Goal: Task Accomplishment & Management: Complete application form

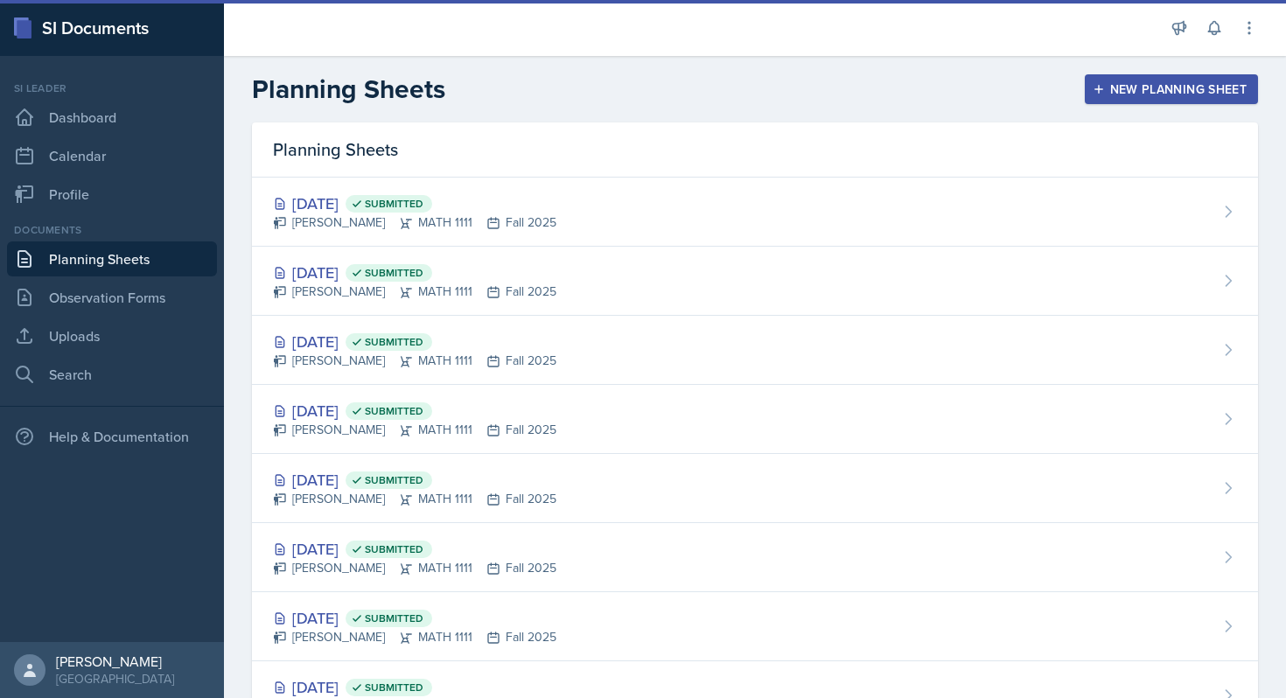
click at [1175, 82] on div "New Planning Sheet" at bounding box center [1171, 89] width 150 height 14
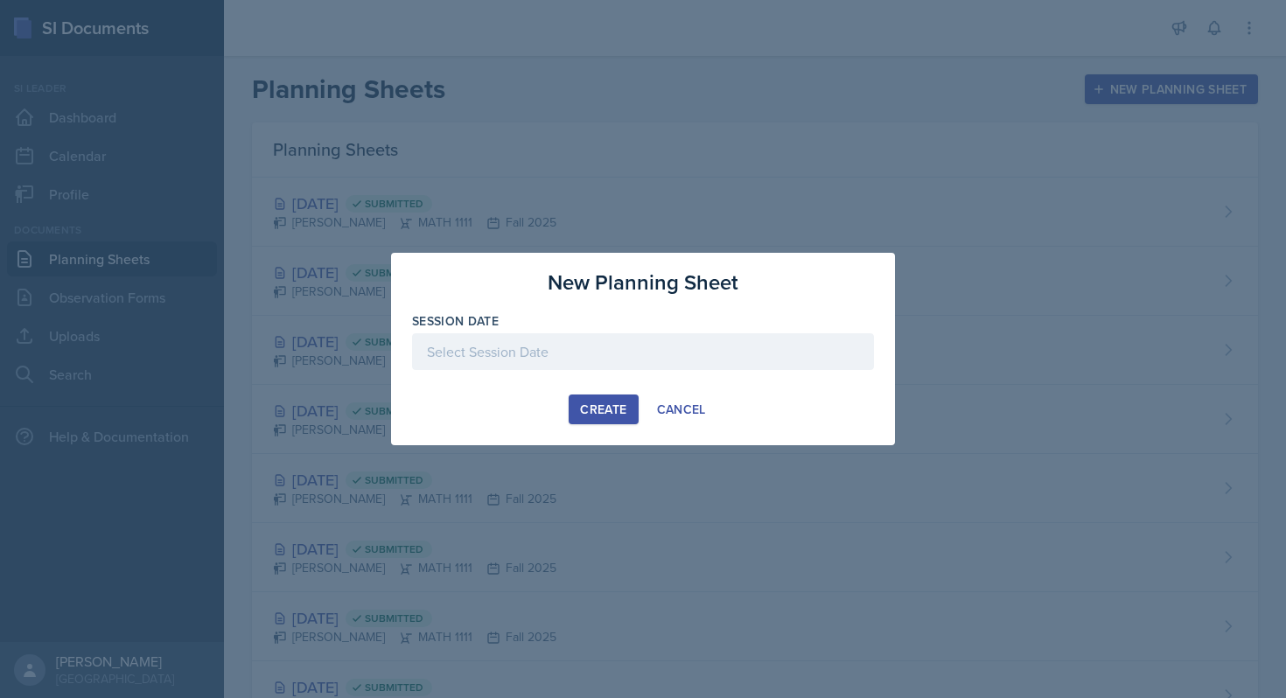
click at [584, 353] on div at bounding box center [643, 351] width 462 height 37
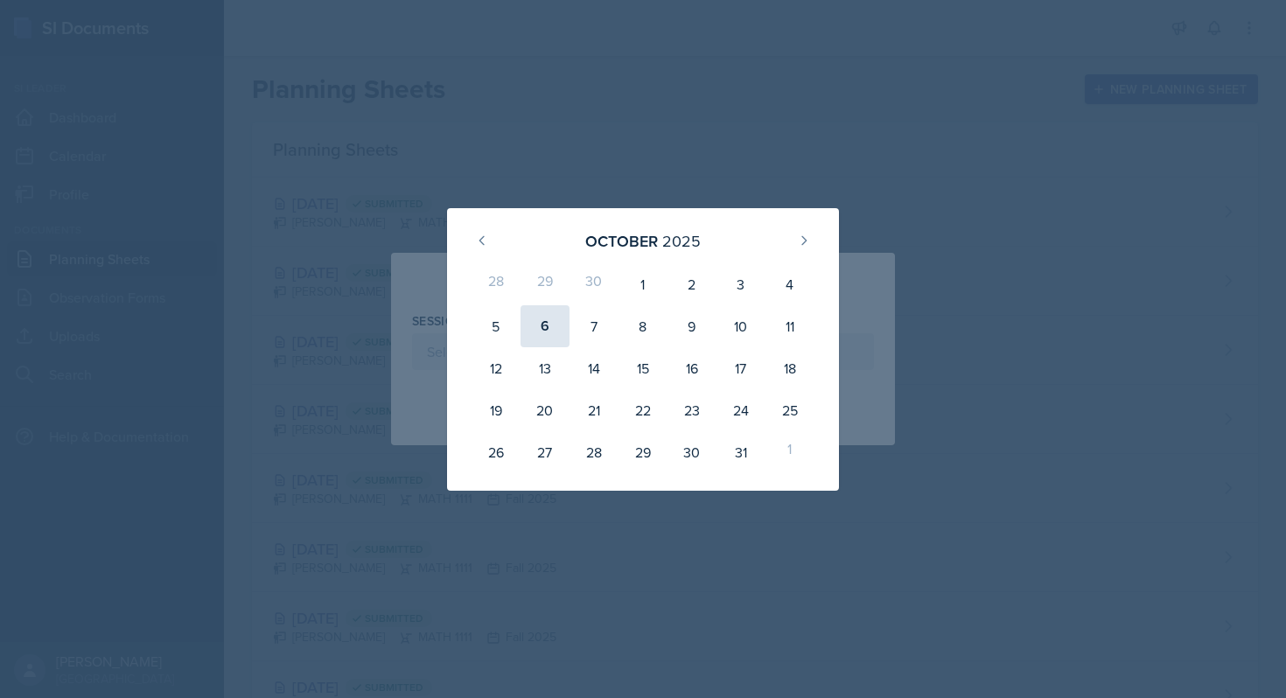
click at [538, 329] on div "6" at bounding box center [545, 326] width 49 height 42
type input "[DATE]"
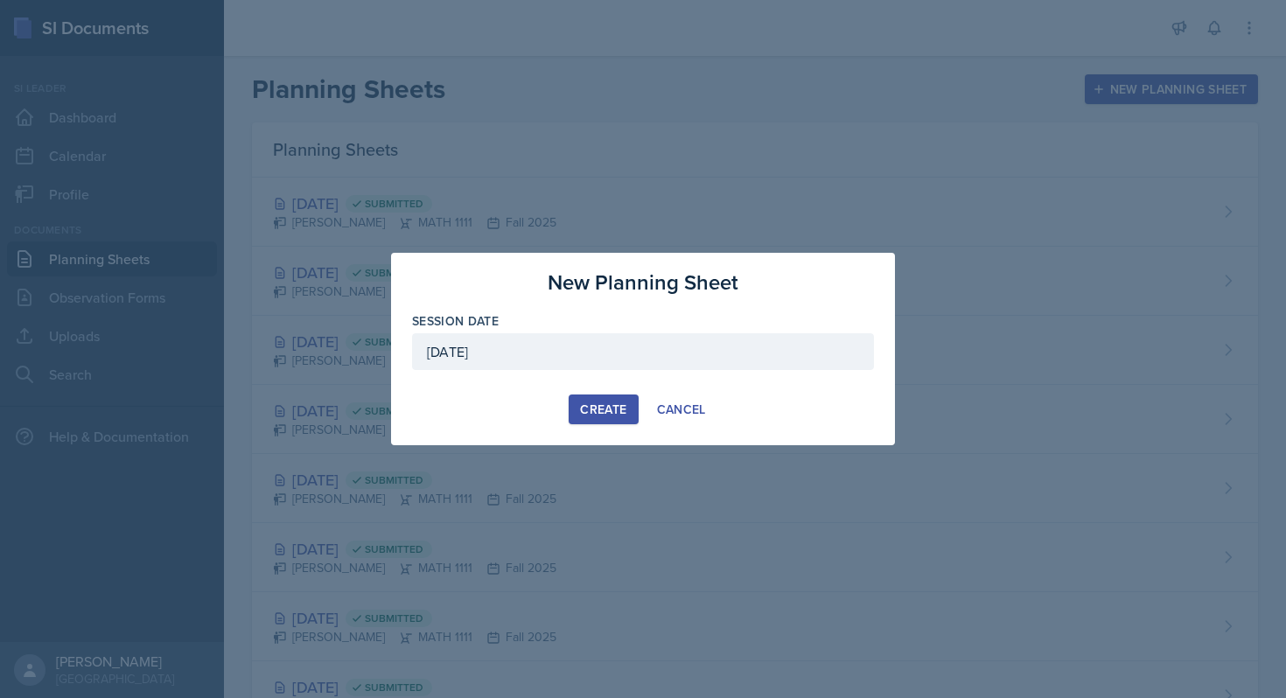
click at [604, 418] on button "Create" at bounding box center [603, 410] width 69 height 30
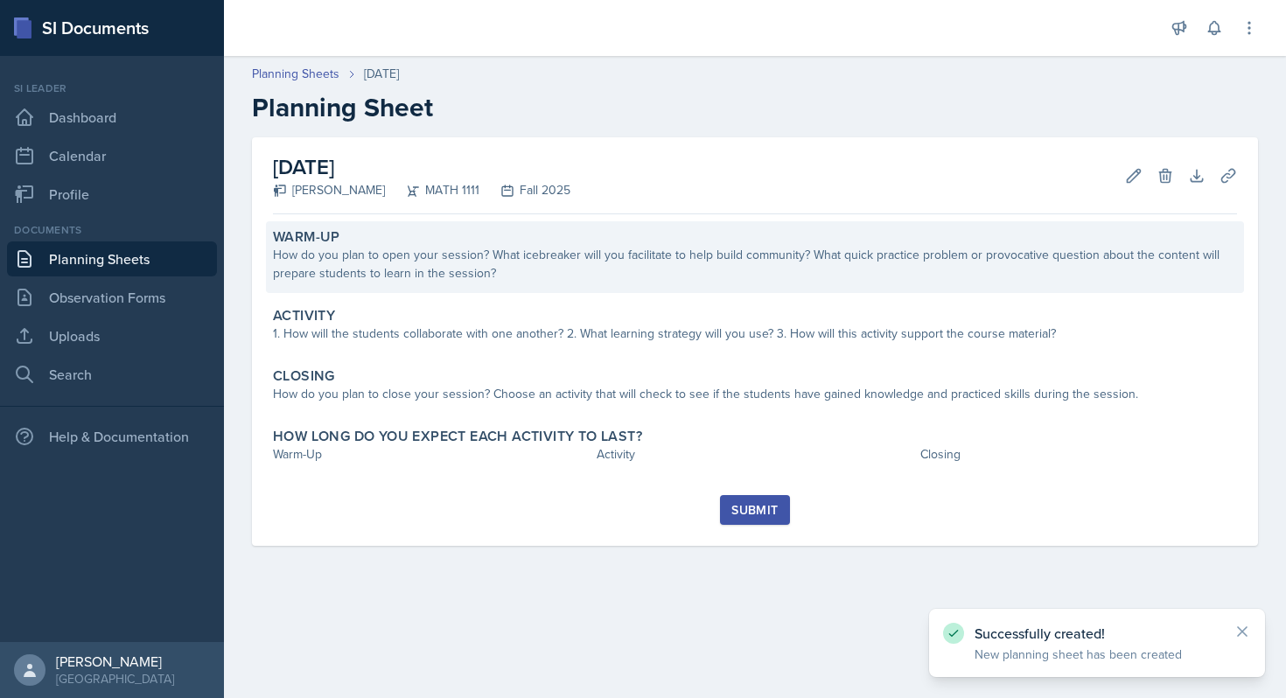
click at [620, 263] on div "How do you plan to open your session? What icebreaker will you facilitate to he…" at bounding box center [755, 264] width 964 height 37
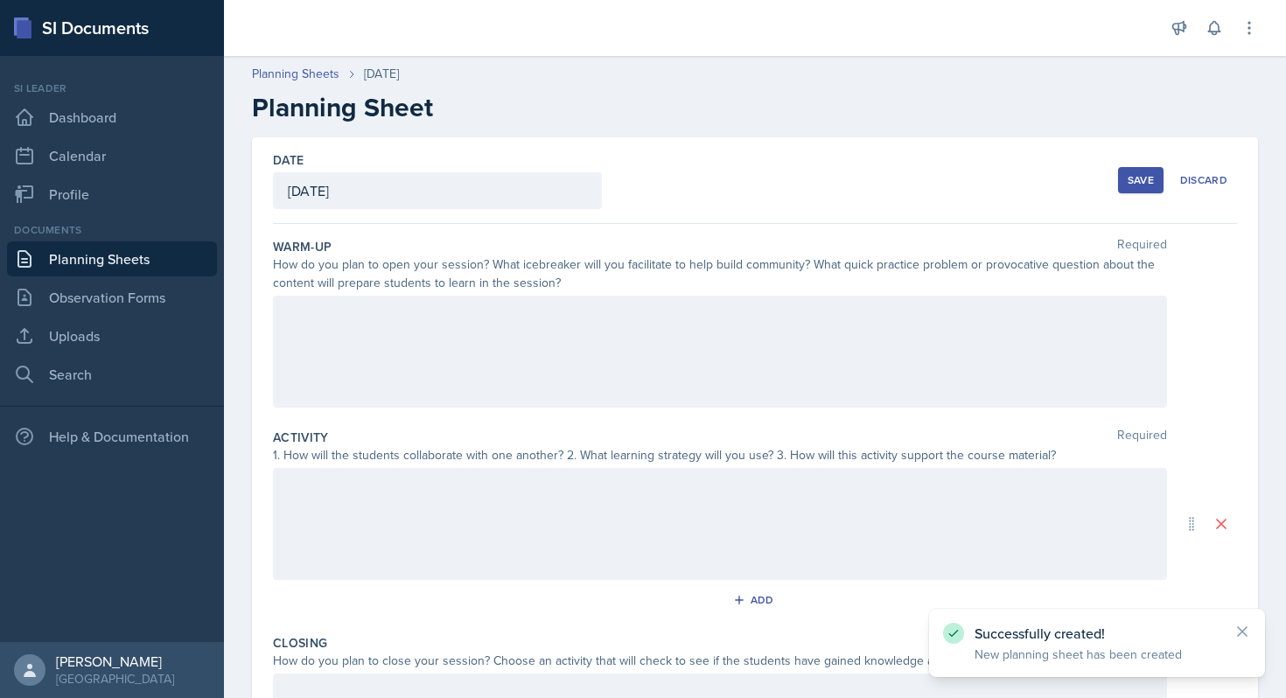
click at [514, 335] on div at bounding box center [720, 352] width 894 height 112
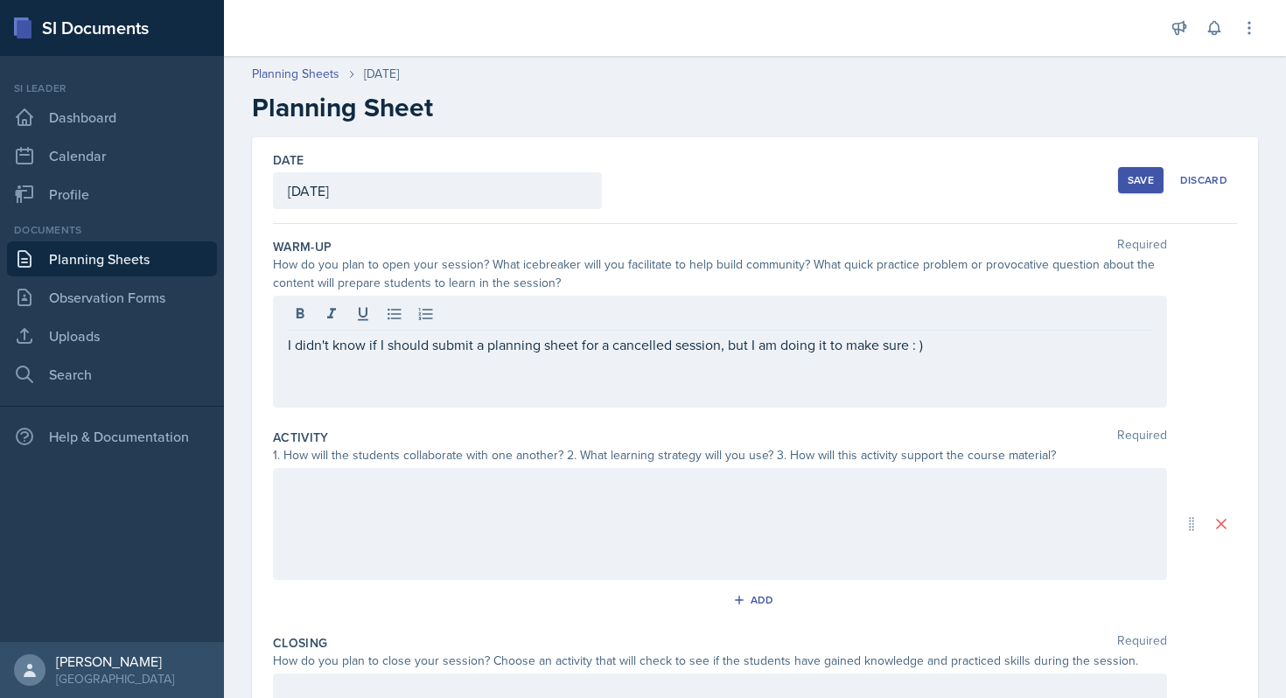
click at [433, 565] on div at bounding box center [720, 524] width 894 height 112
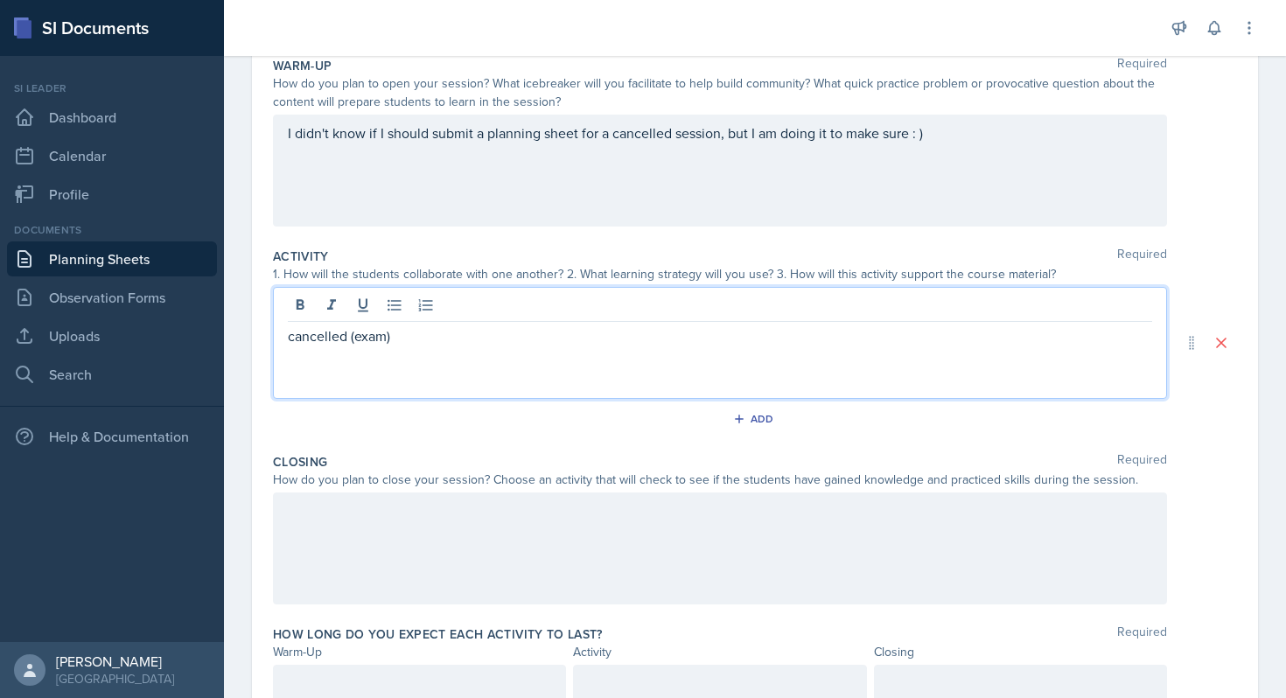
click at [434, 562] on div at bounding box center [720, 549] width 894 height 112
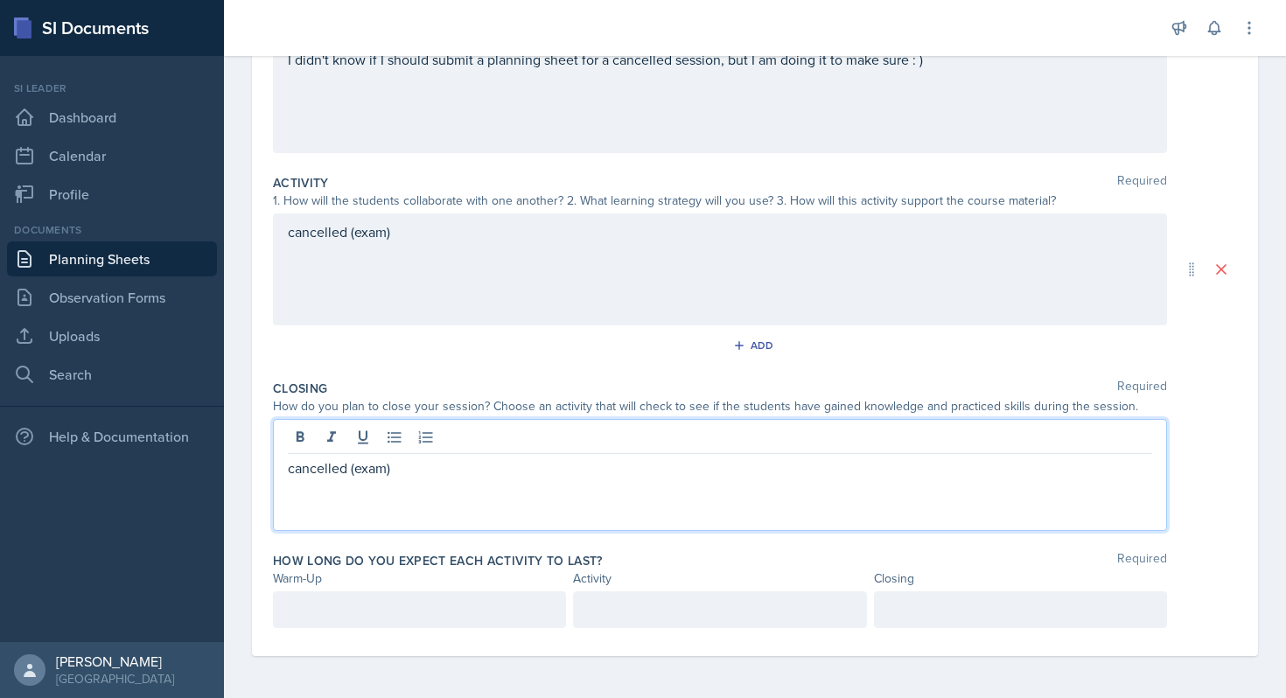
scroll to position [249, 0]
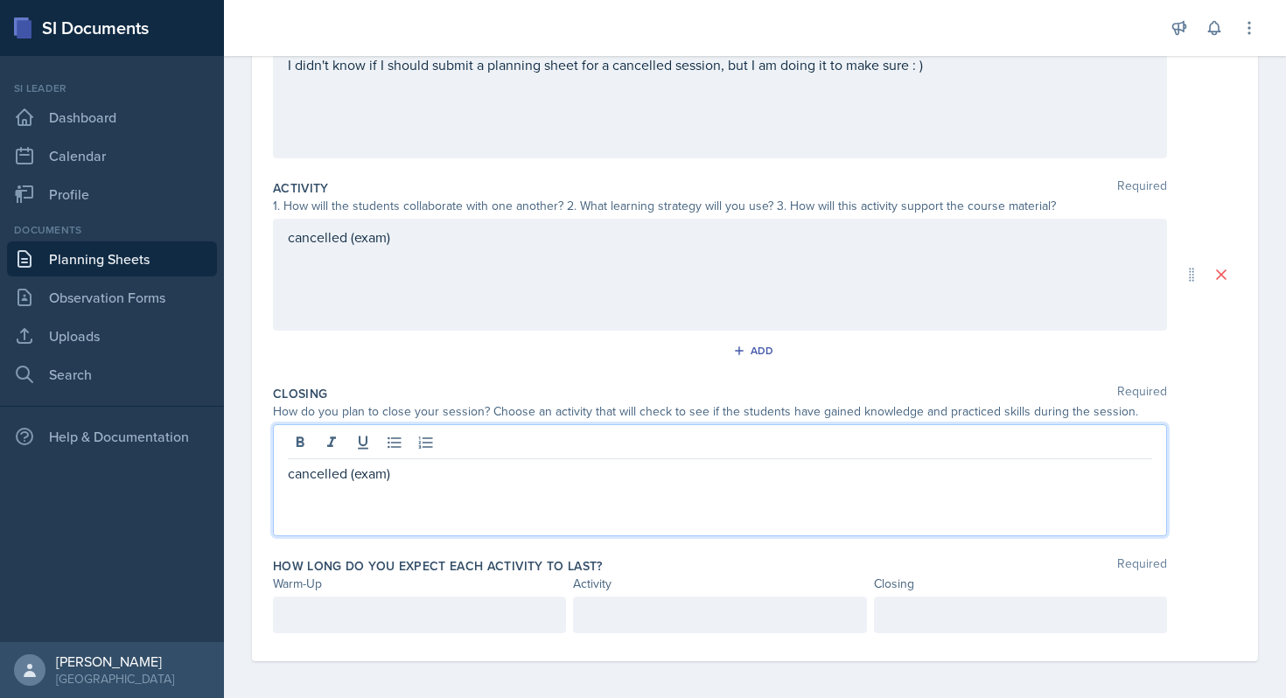
click at [454, 601] on div at bounding box center [419, 615] width 293 height 37
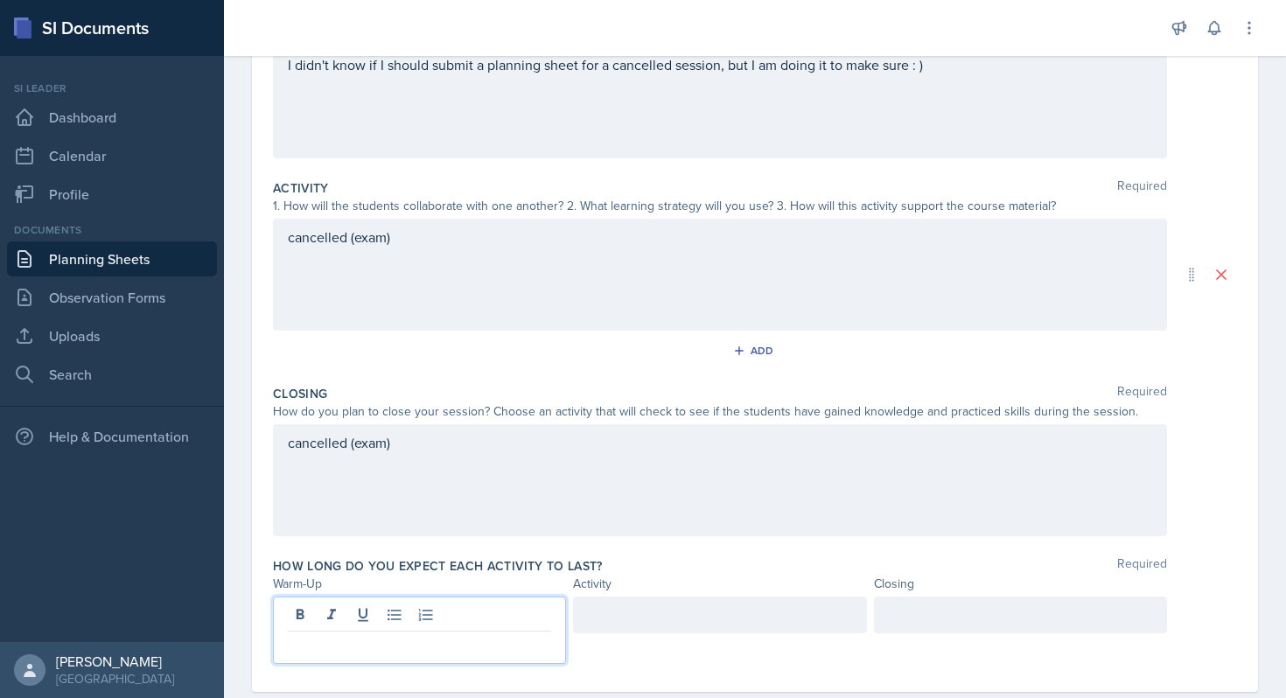
scroll to position [280, 0]
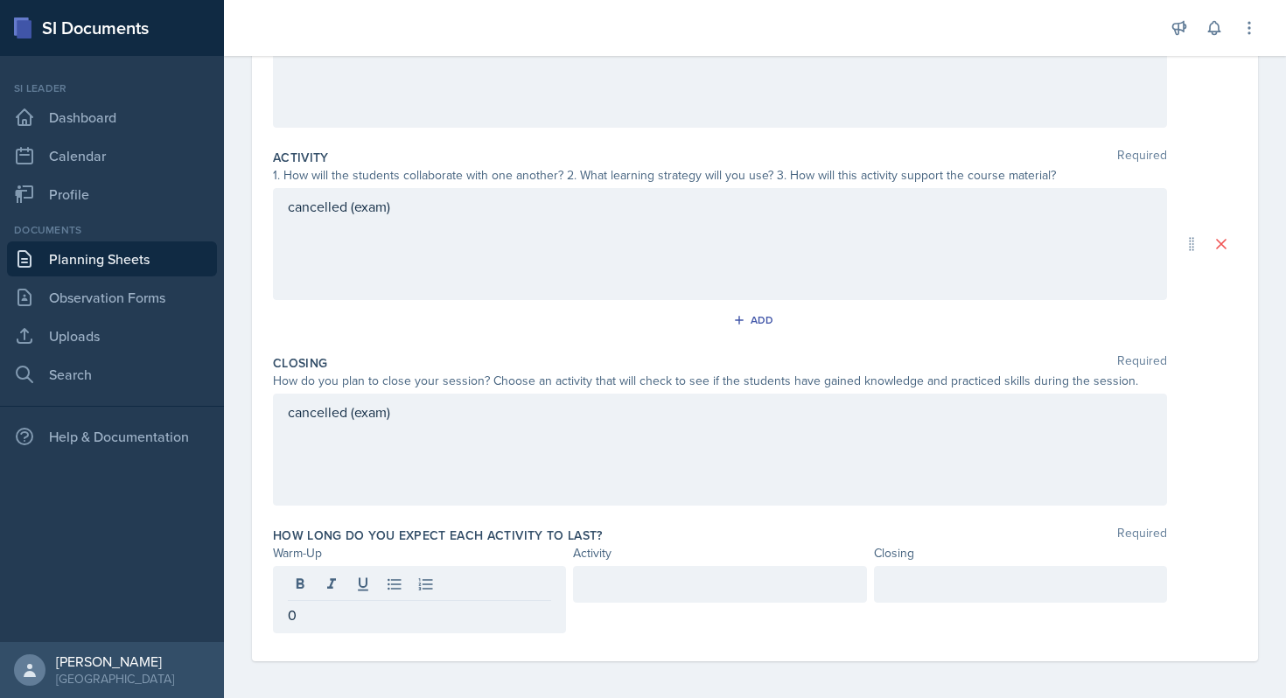
click at [674, 596] on div at bounding box center [719, 584] width 293 height 37
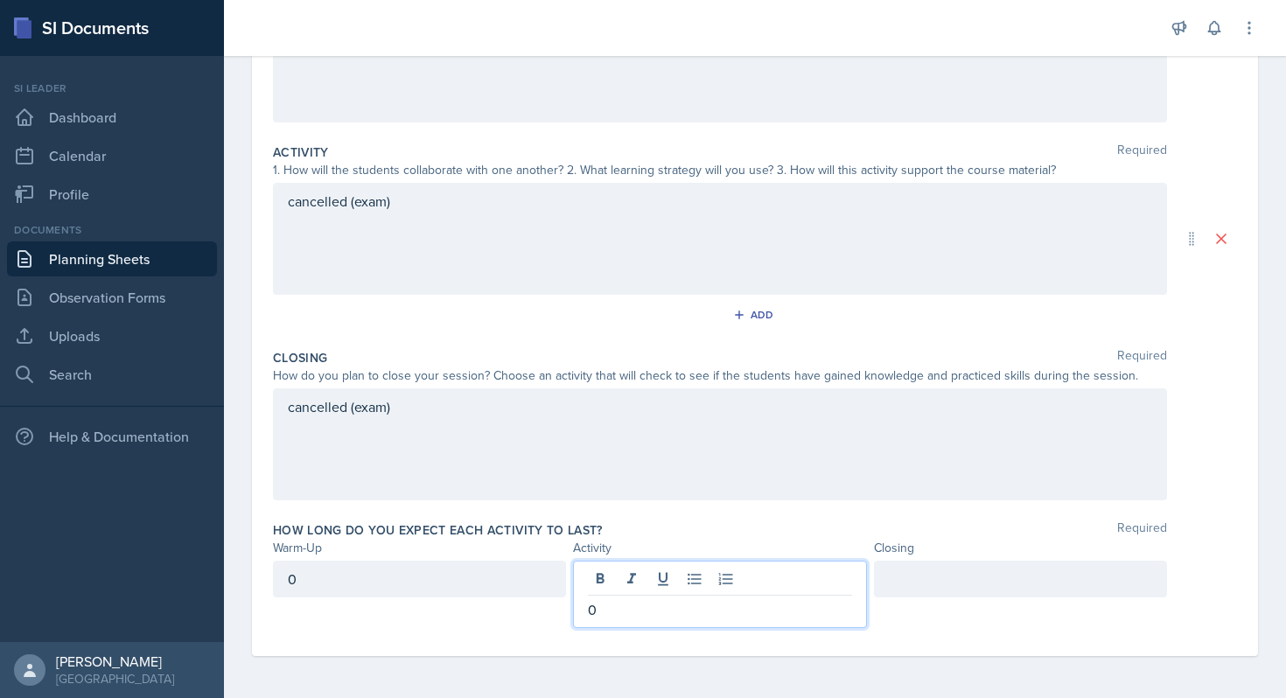
click at [935, 595] on div at bounding box center [1020, 579] width 293 height 37
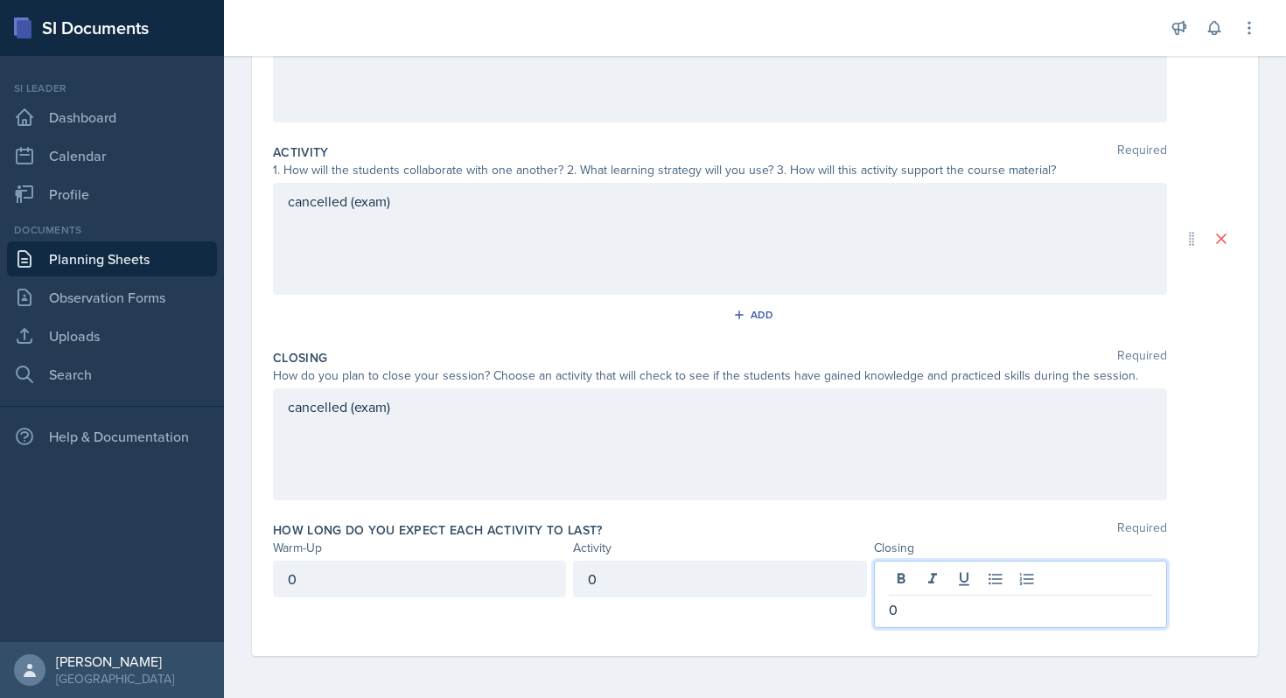
click at [1180, 501] on div "Closing Required How do you plan to close your session? Choose an activity that…" at bounding box center [755, 428] width 964 height 172
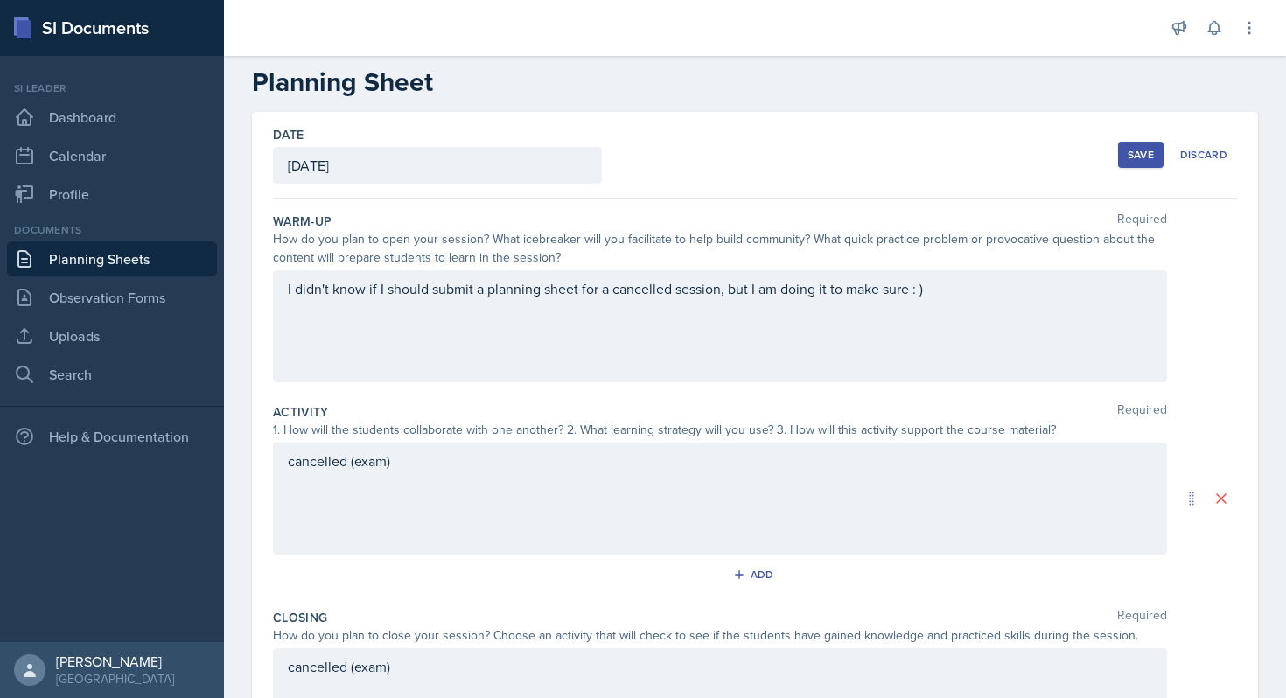
scroll to position [0, 0]
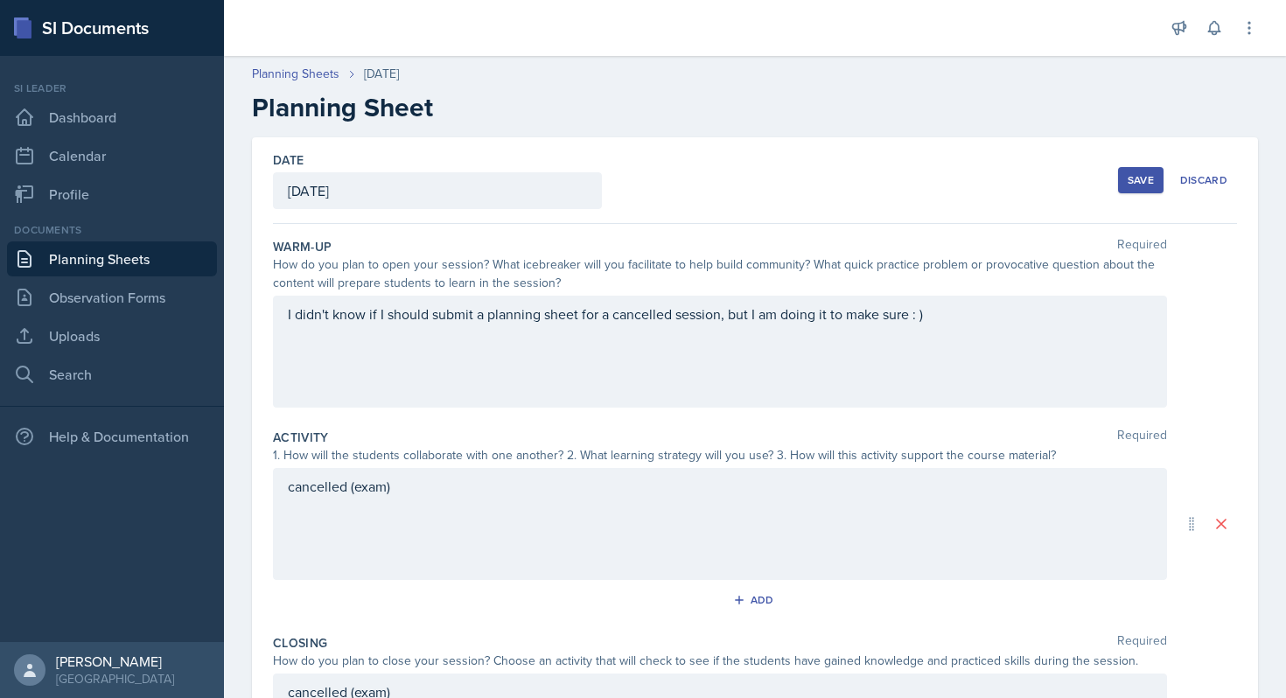
click at [1147, 185] on div "Save" at bounding box center [1141, 180] width 26 height 14
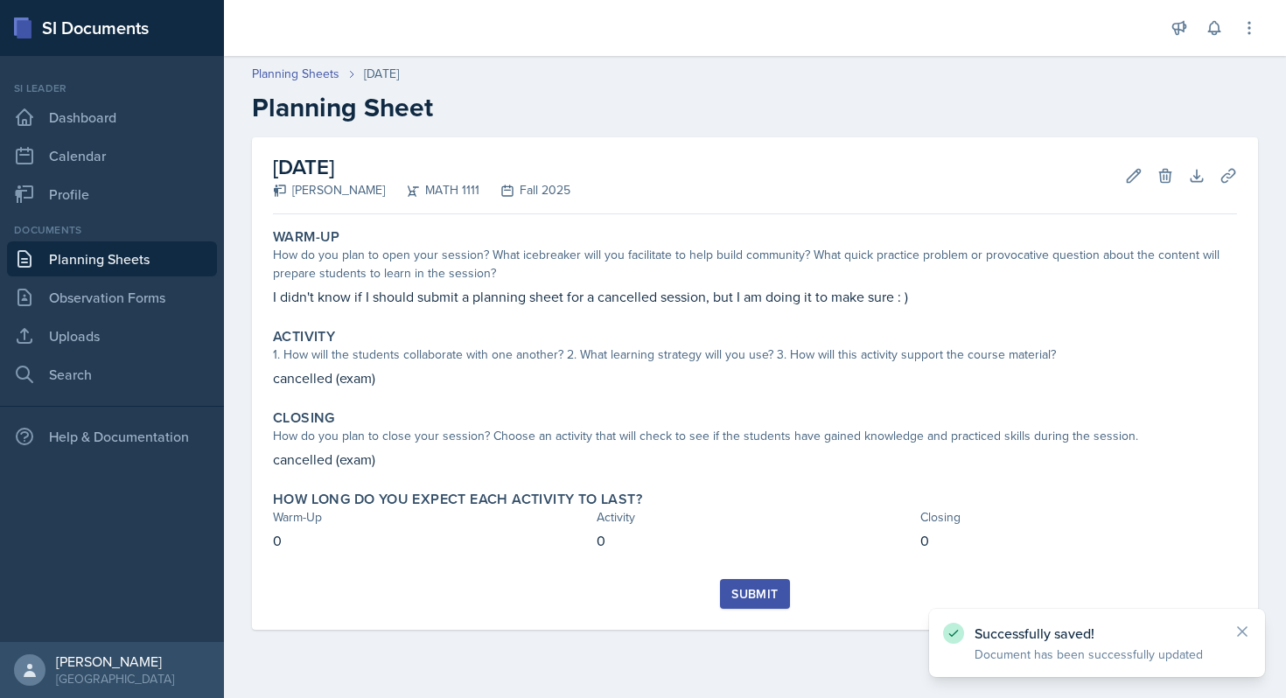
click at [770, 587] on div "Submit" at bounding box center [754, 594] width 46 height 14
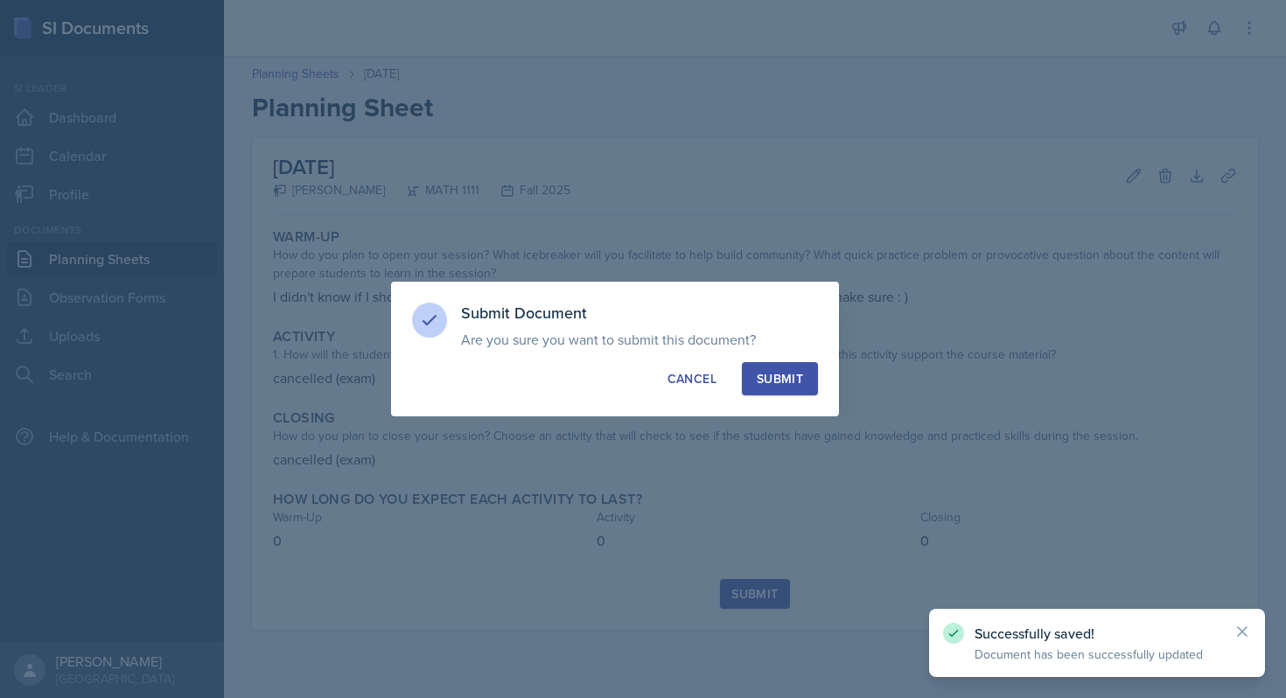
click at [771, 374] on div "Submit" at bounding box center [780, 378] width 46 height 17
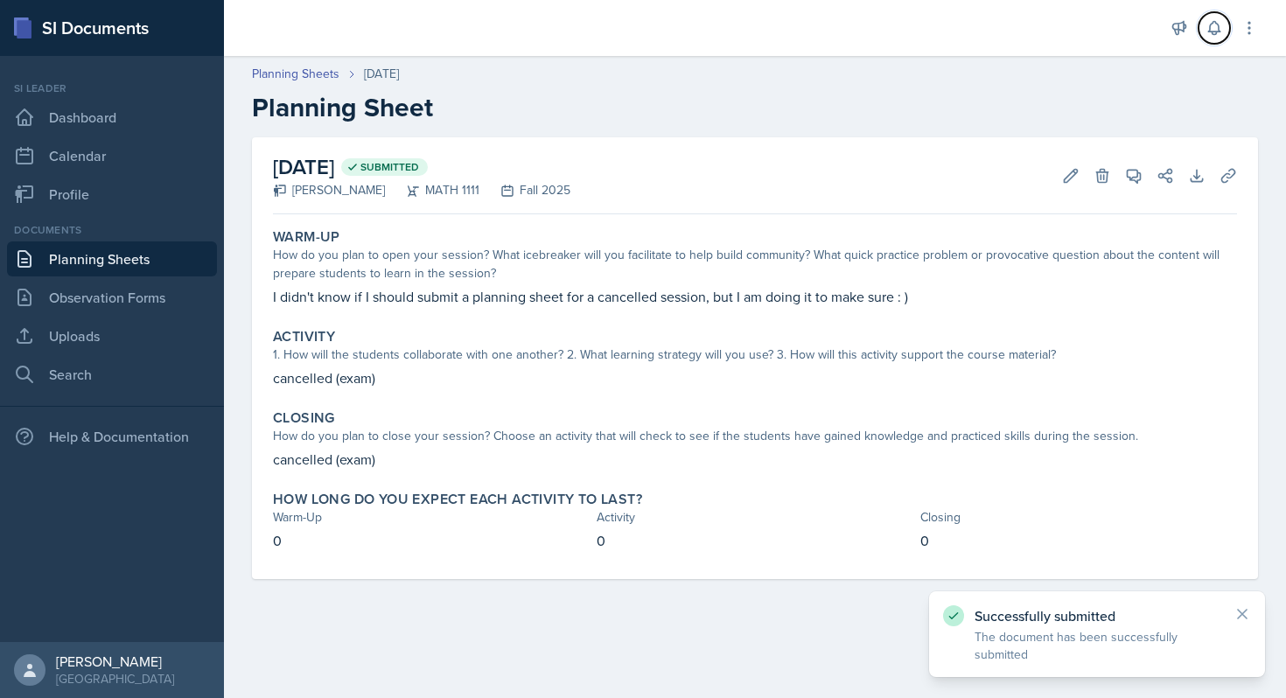
click at [1212, 29] on icon at bounding box center [1214, 27] width 17 height 17
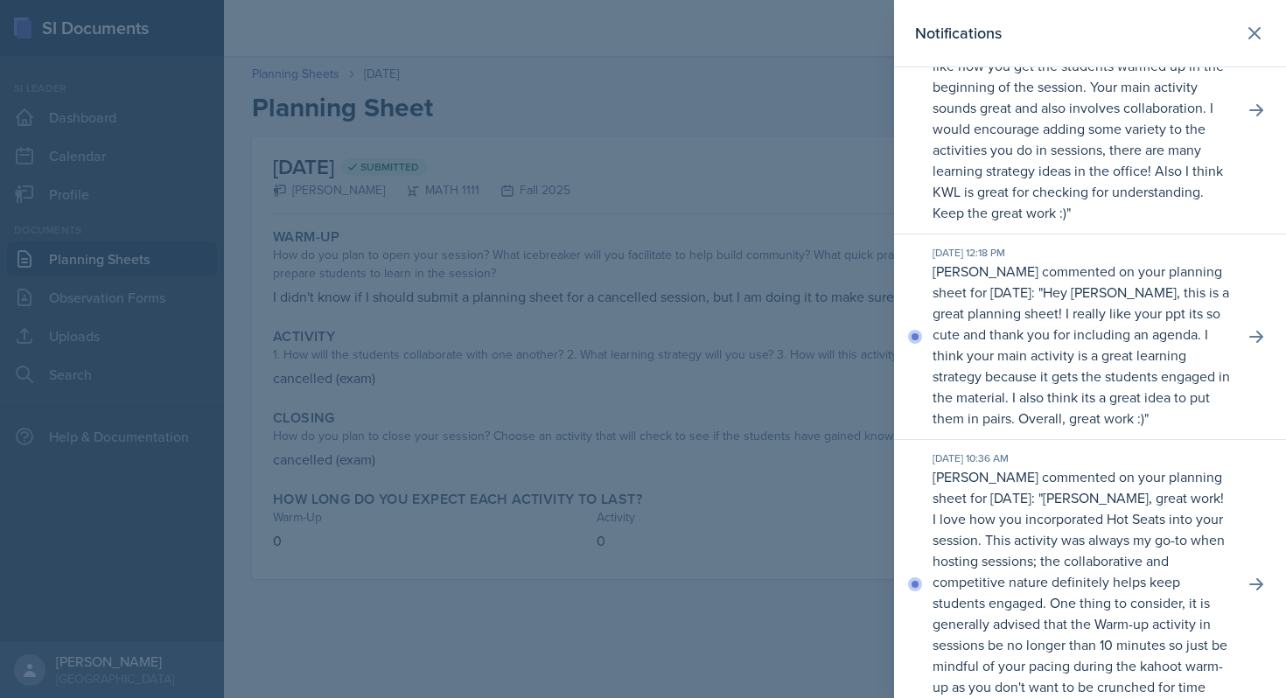
scroll to position [563, 0]
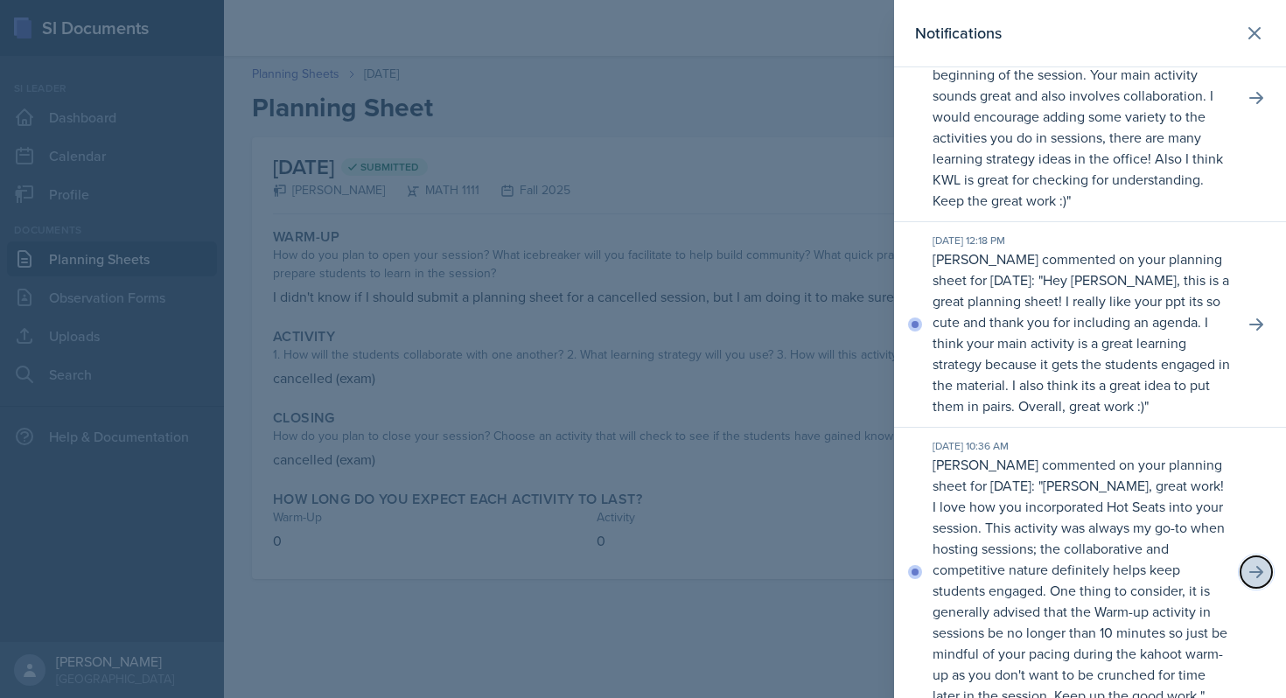
click at [1243, 556] on button at bounding box center [1256, 571] width 31 height 31
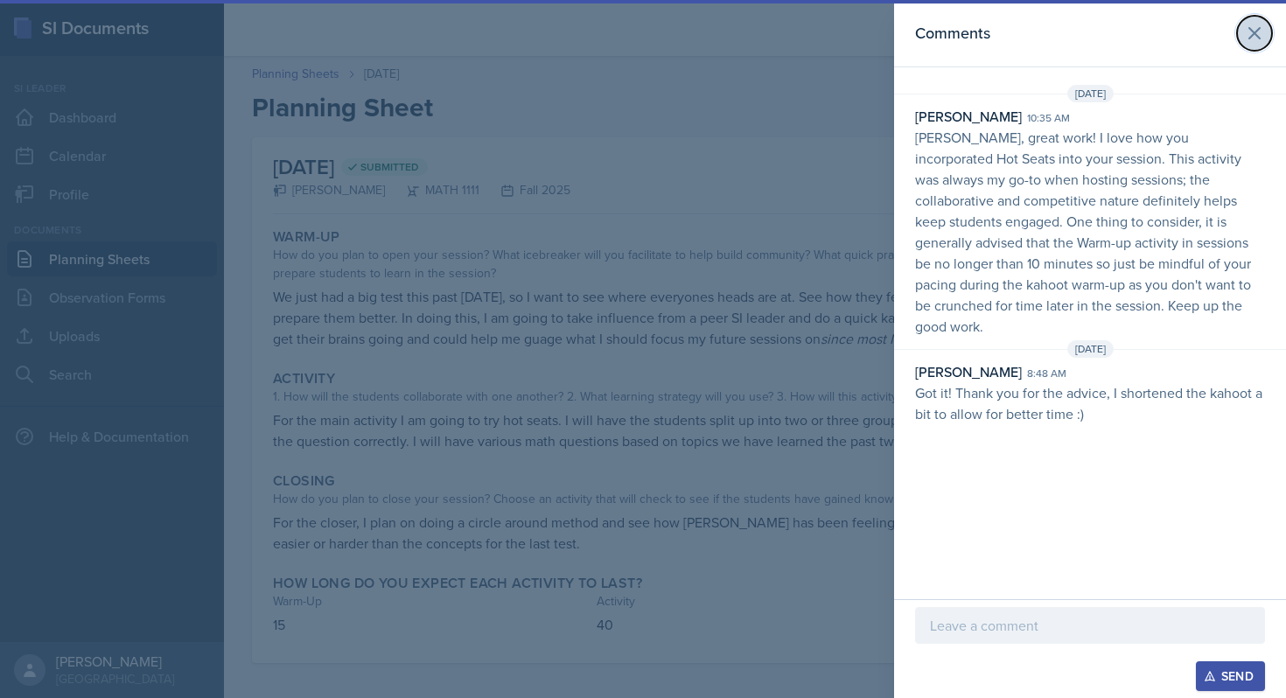
click at [1250, 31] on icon at bounding box center [1254, 33] width 21 height 21
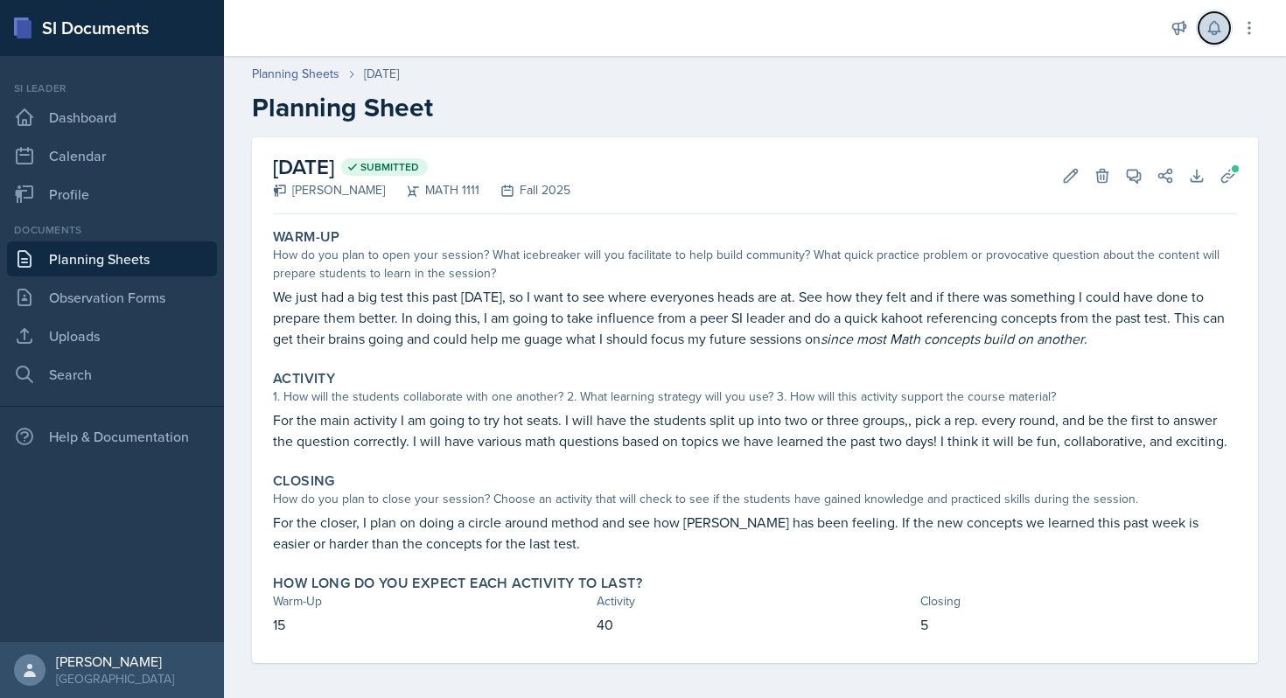
click at [1214, 29] on icon at bounding box center [1214, 27] width 17 height 17
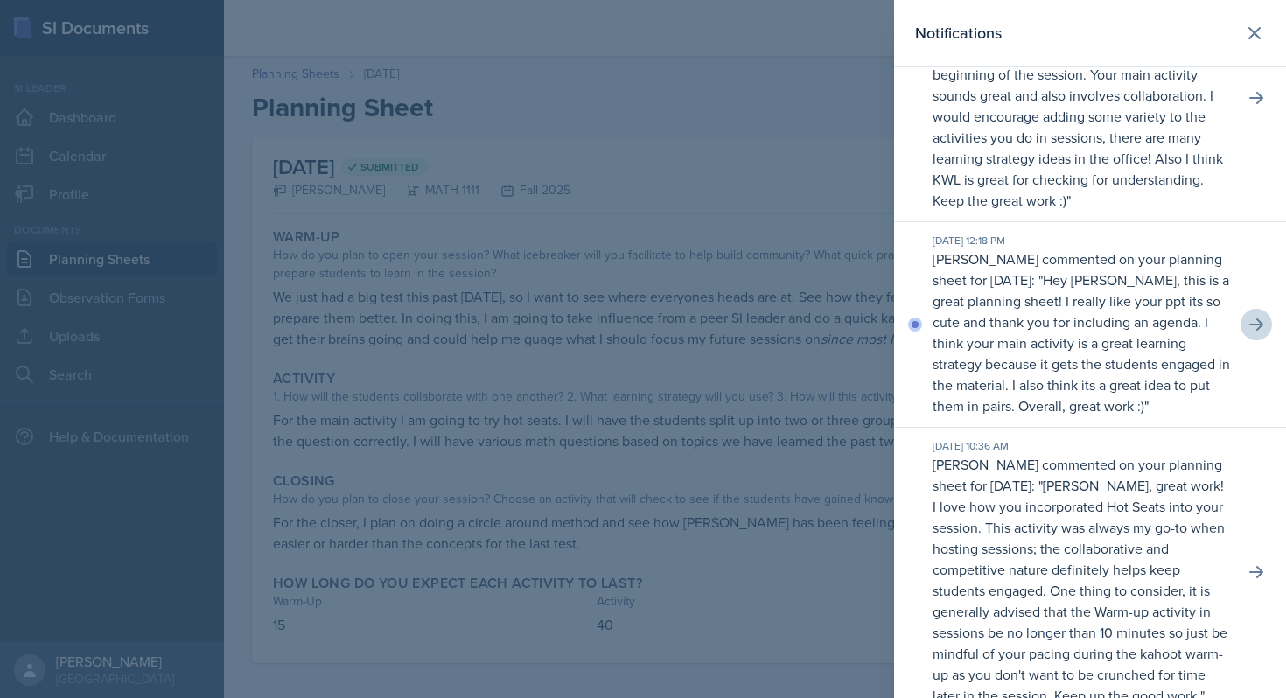
click at [1241, 307] on div "[DATE] 12:18 PM [PERSON_NAME] commented on your planning sheet for [DATE]: " He…" at bounding box center [1090, 325] width 392 height 206
click at [1256, 316] on icon at bounding box center [1256, 324] width 17 height 17
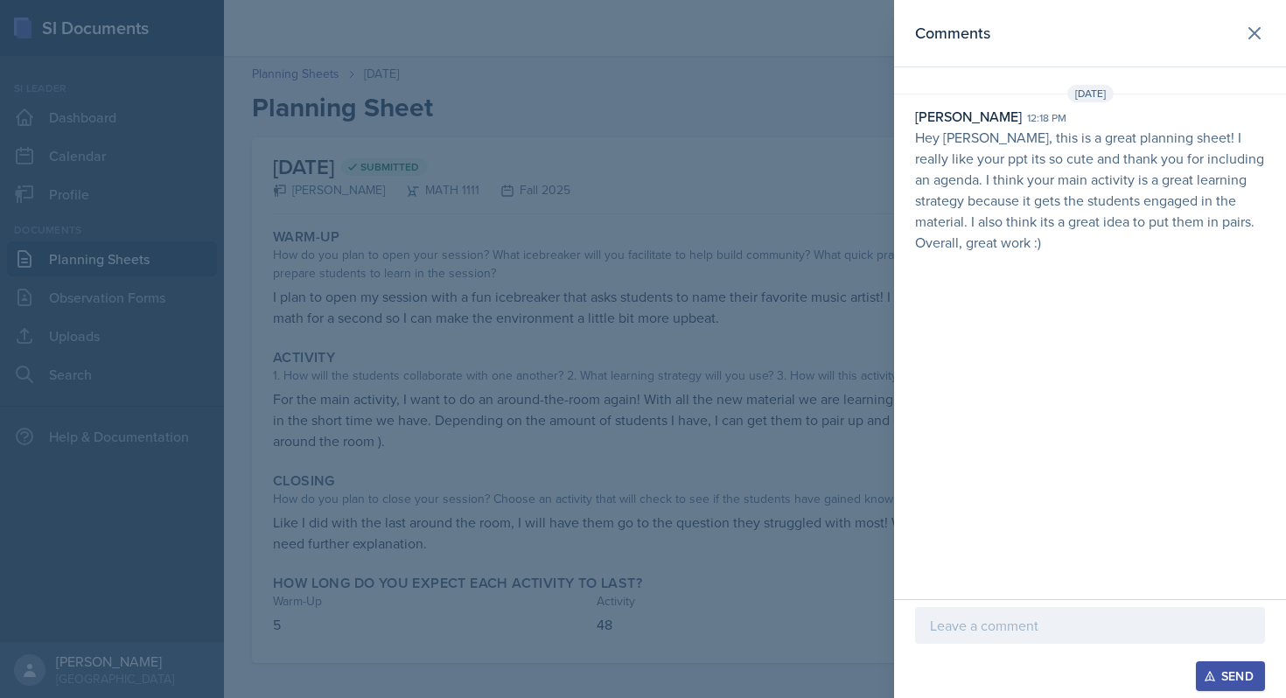
click at [991, 604] on div "Send" at bounding box center [1090, 648] width 392 height 99
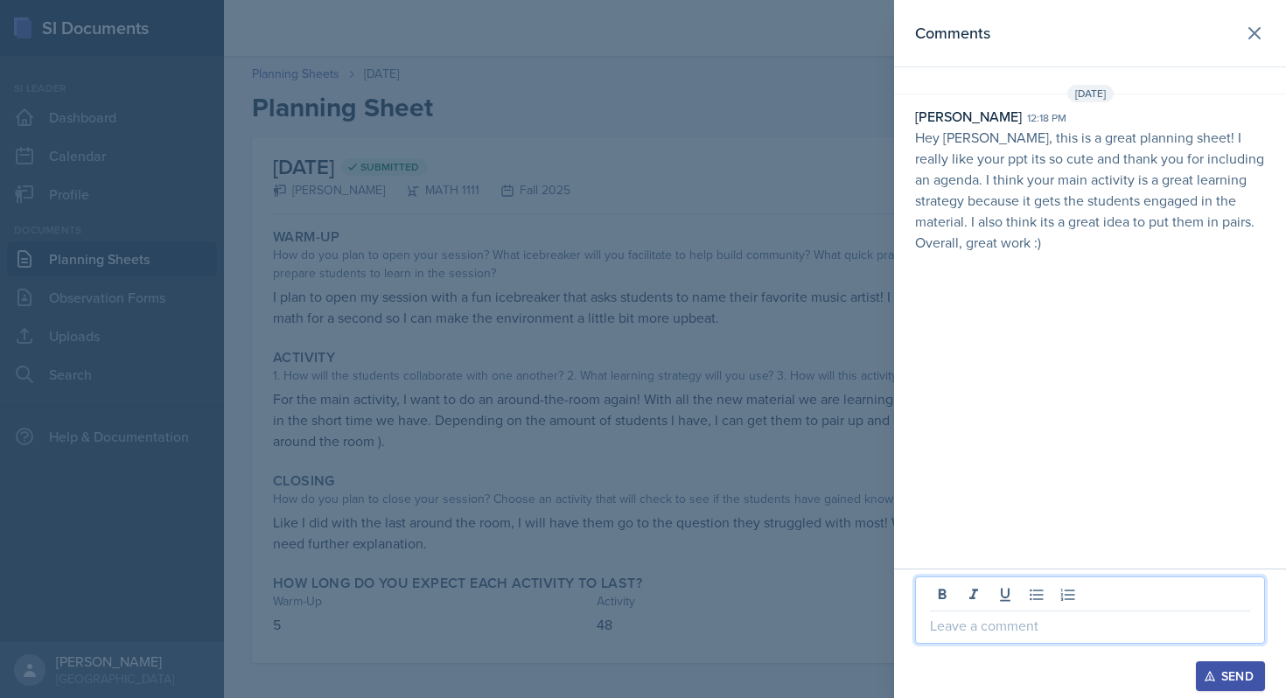
click at [992, 628] on p at bounding box center [1090, 625] width 320 height 21
click at [1230, 669] on div "Send" at bounding box center [1230, 676] width 46 height 14
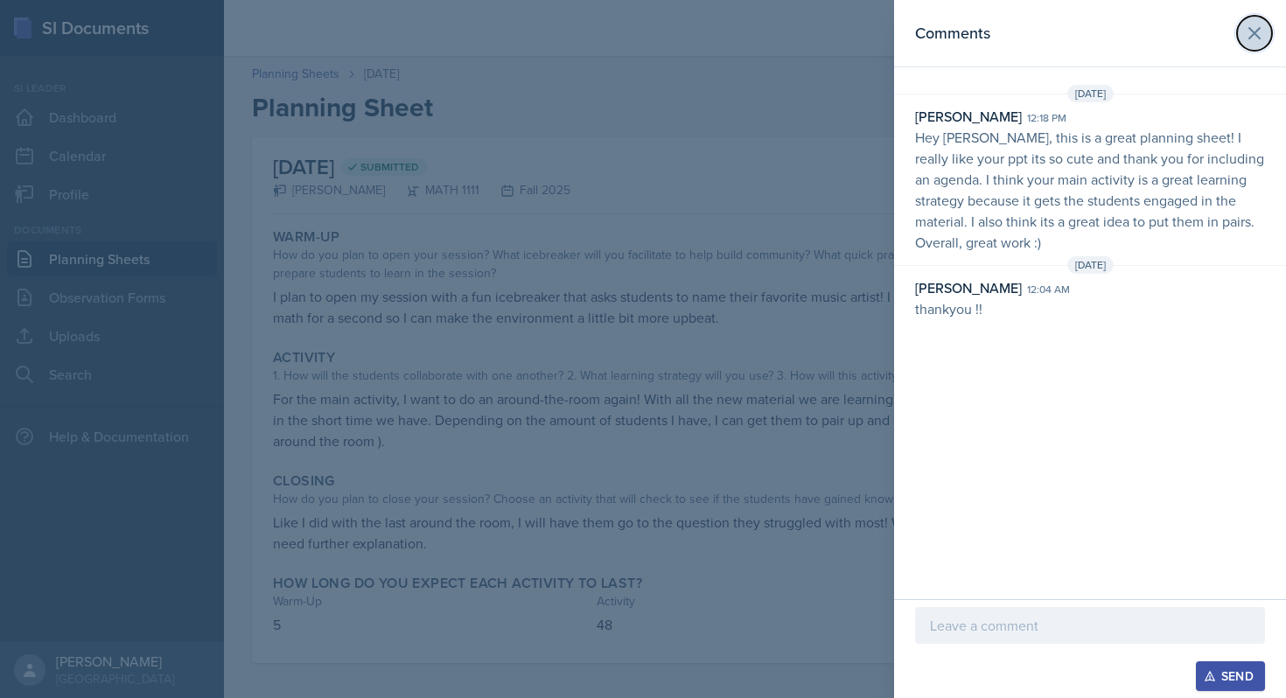
click at [1260, 35] on icon at bounding box center [1254, 33] width 21 height 21
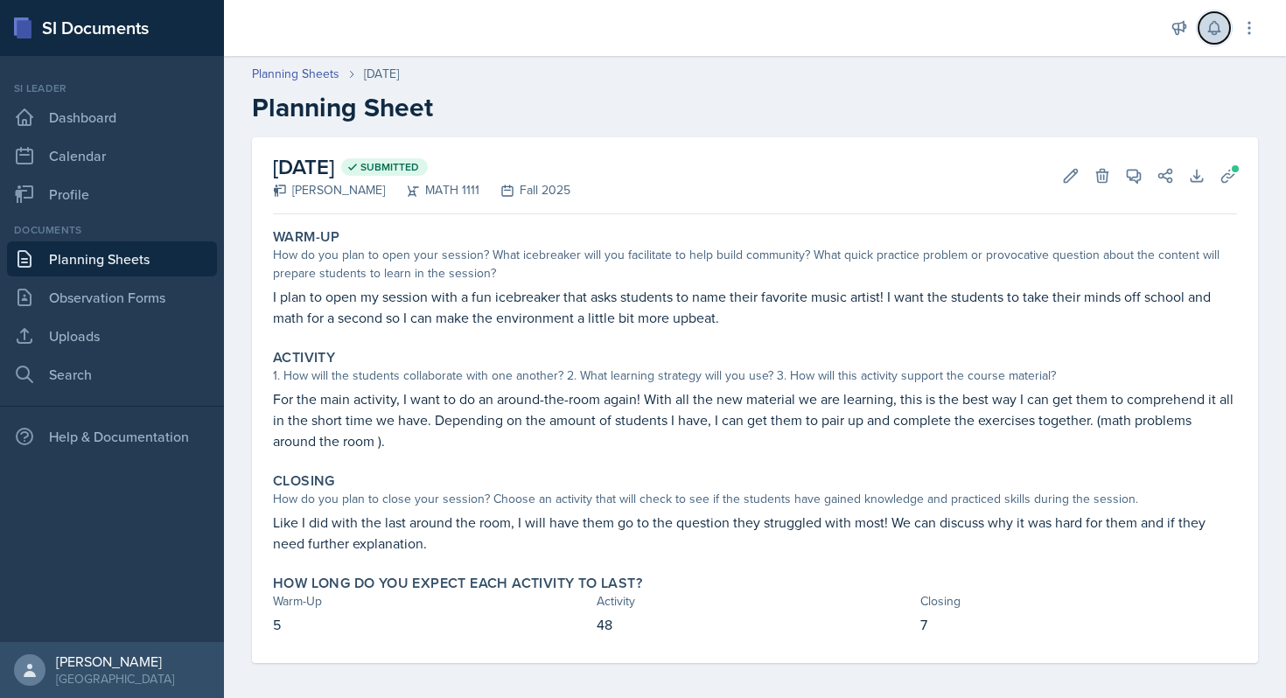
click at [1218, 37] on button at bounding box center [1214, 27] width 31 height 31
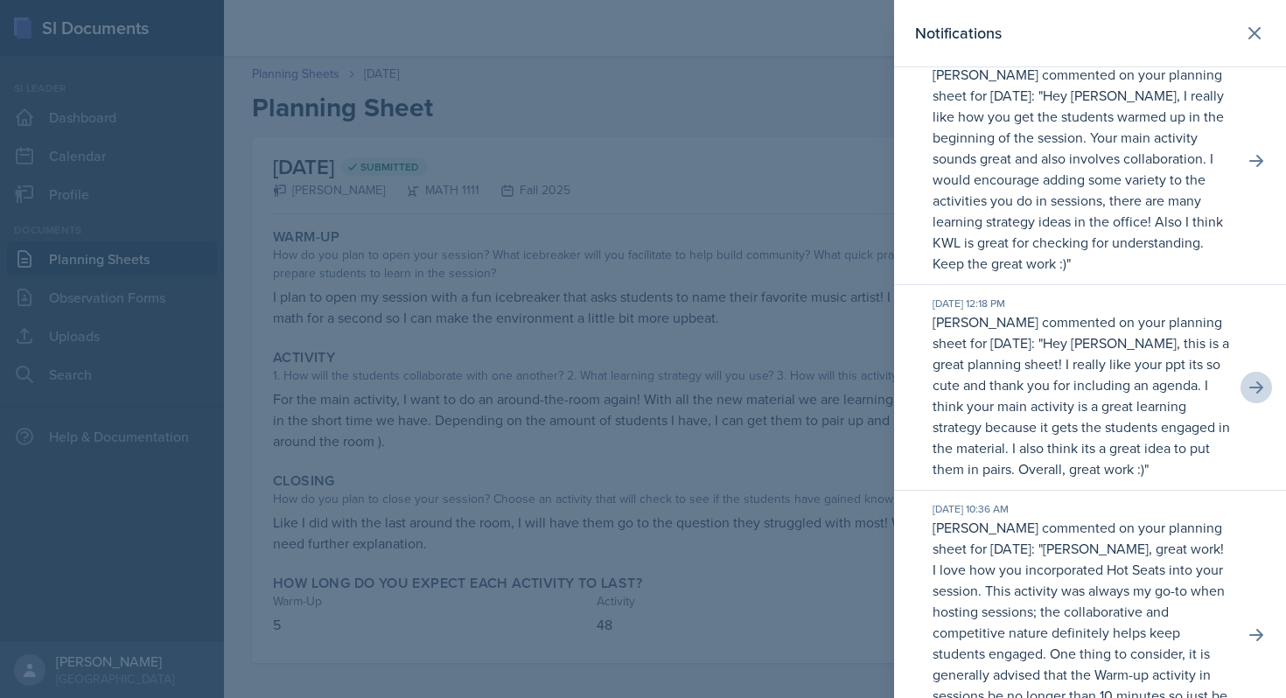
scroll to position [470, 0]
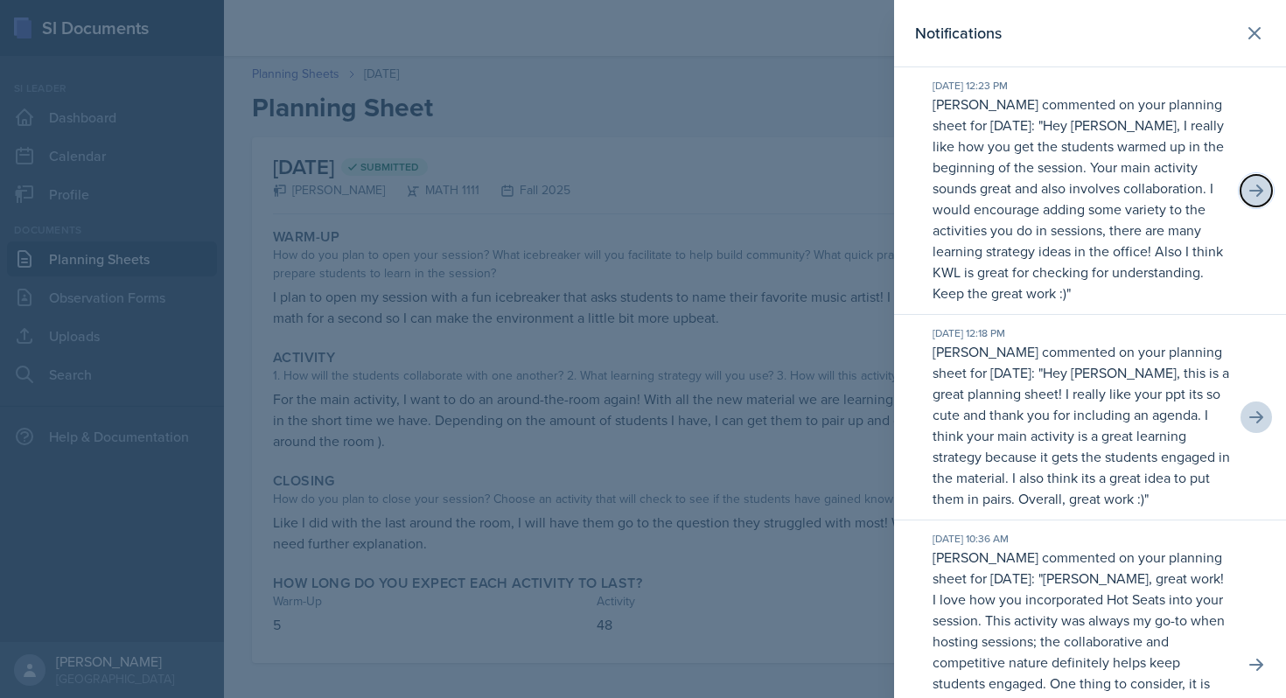
click at [1256, 185] on icon at bounding box center [1256, 191] width 14 height 12
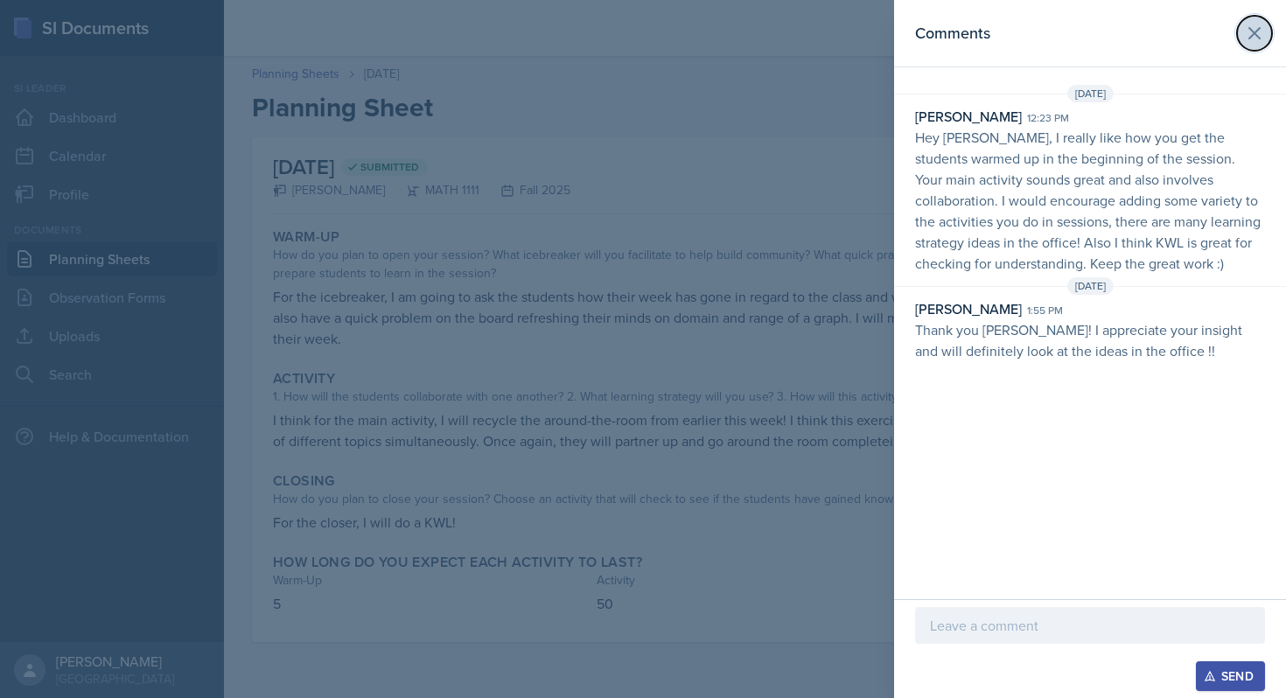
click at [1266, 31] on button at bounding box center [1254, 33] width 35 height 35
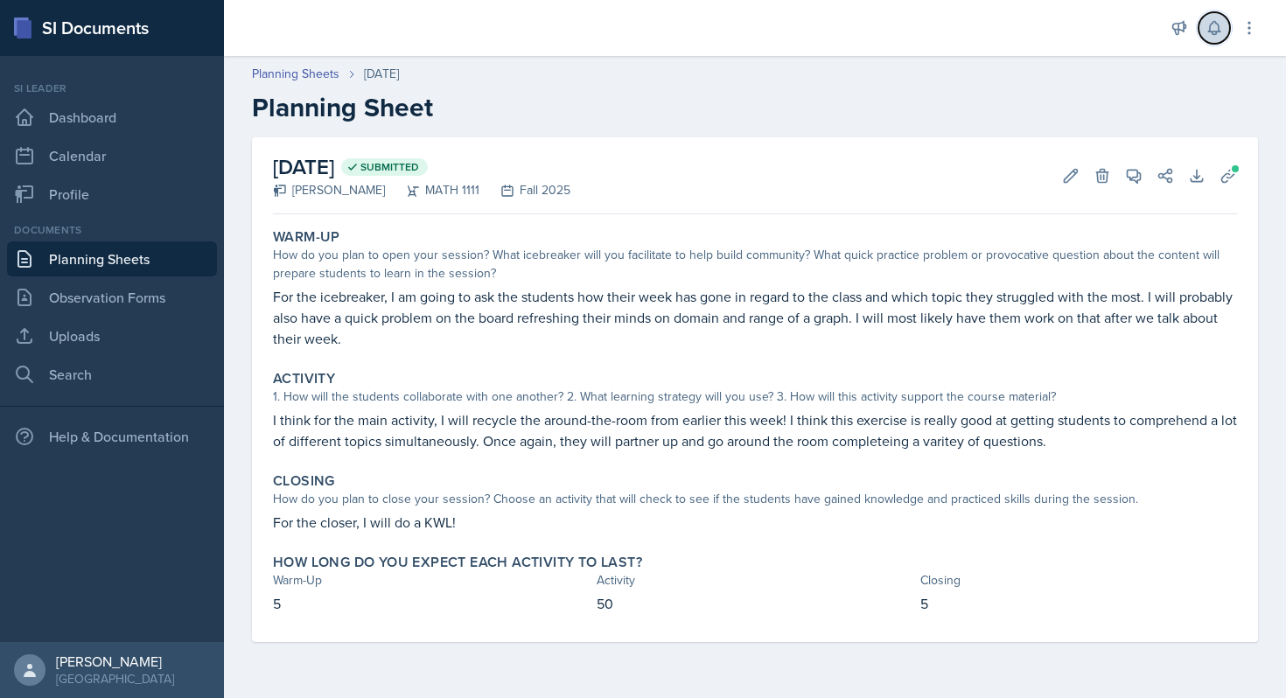
click at [1214, 25] on icon at bounding box center [1214, 27] width 17 height 17
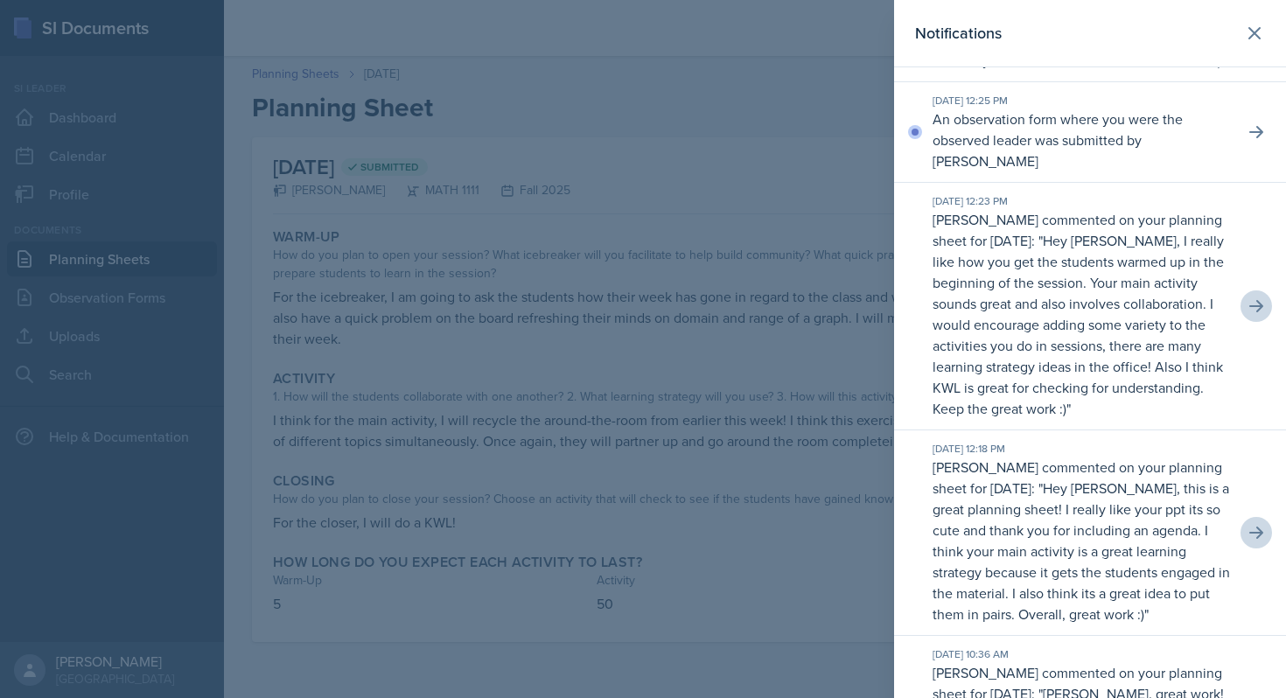
scroll to position [31, 0]
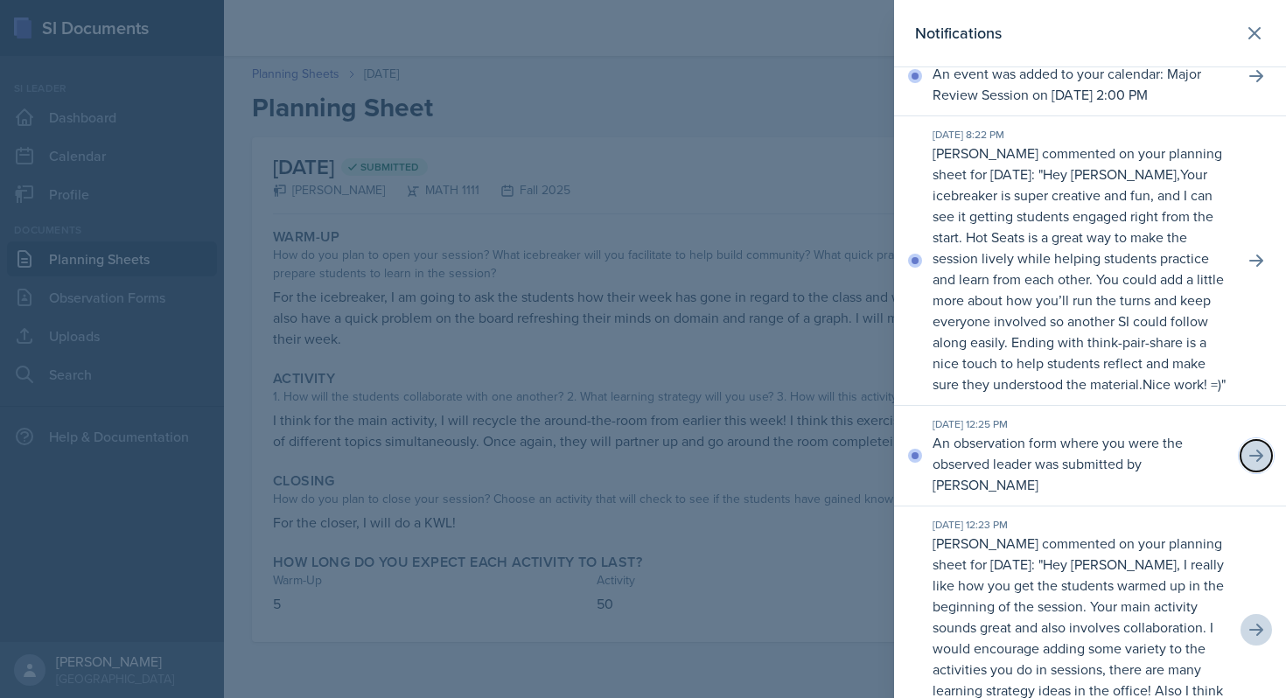
click at [1257, 447] on icon at bounding box center [1256, 455] width 17 height 17
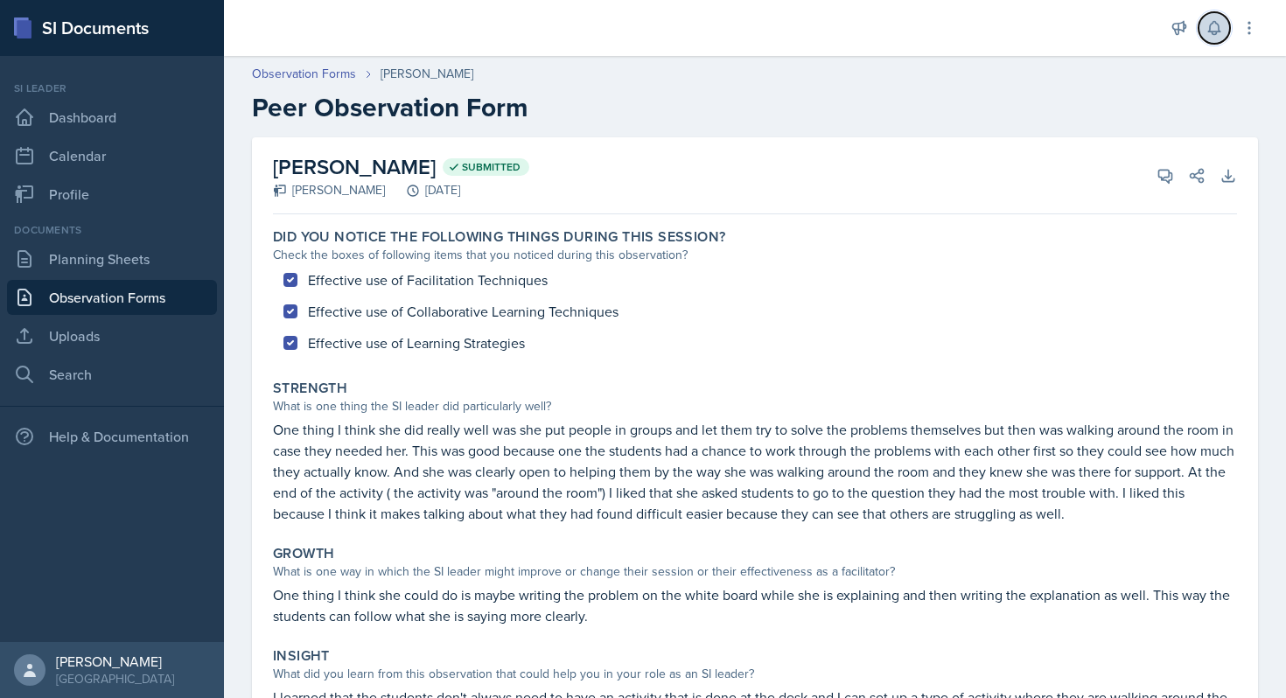
click at [1218, 30] on icon at bounding box center [1213, 28] width 11 height 13
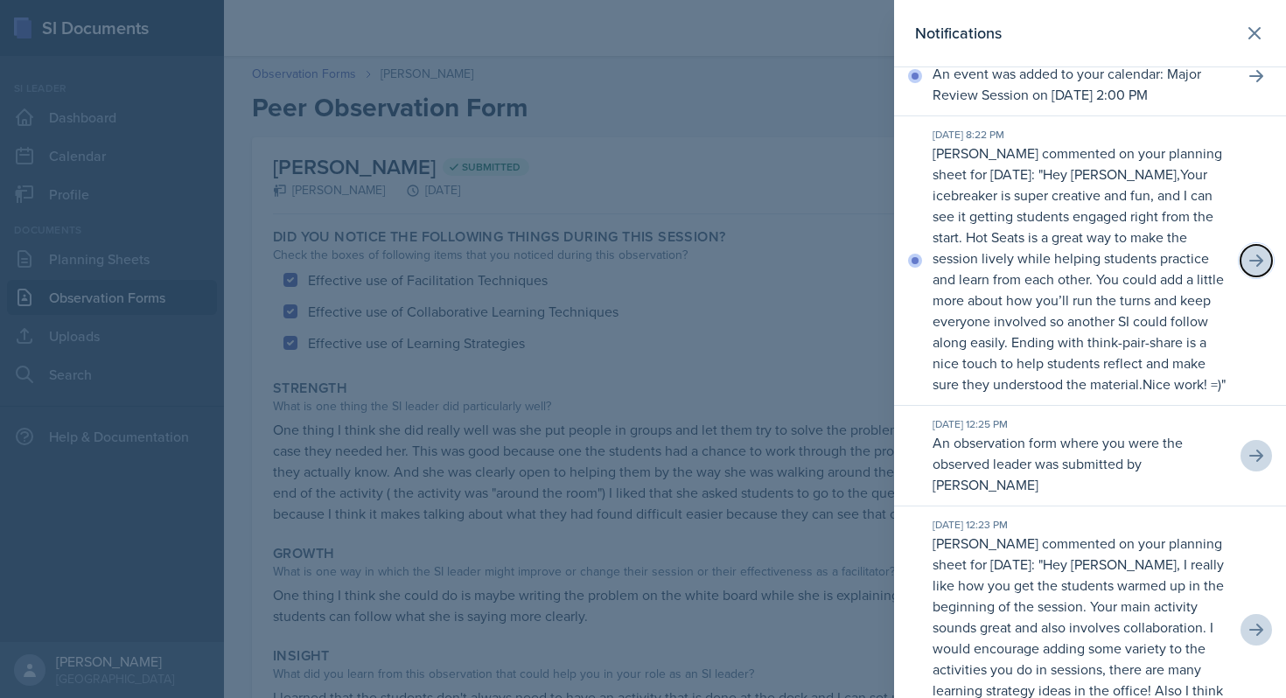
click at [1255, 262] on icon at bounding box center [1256, 260] width 17 height 17
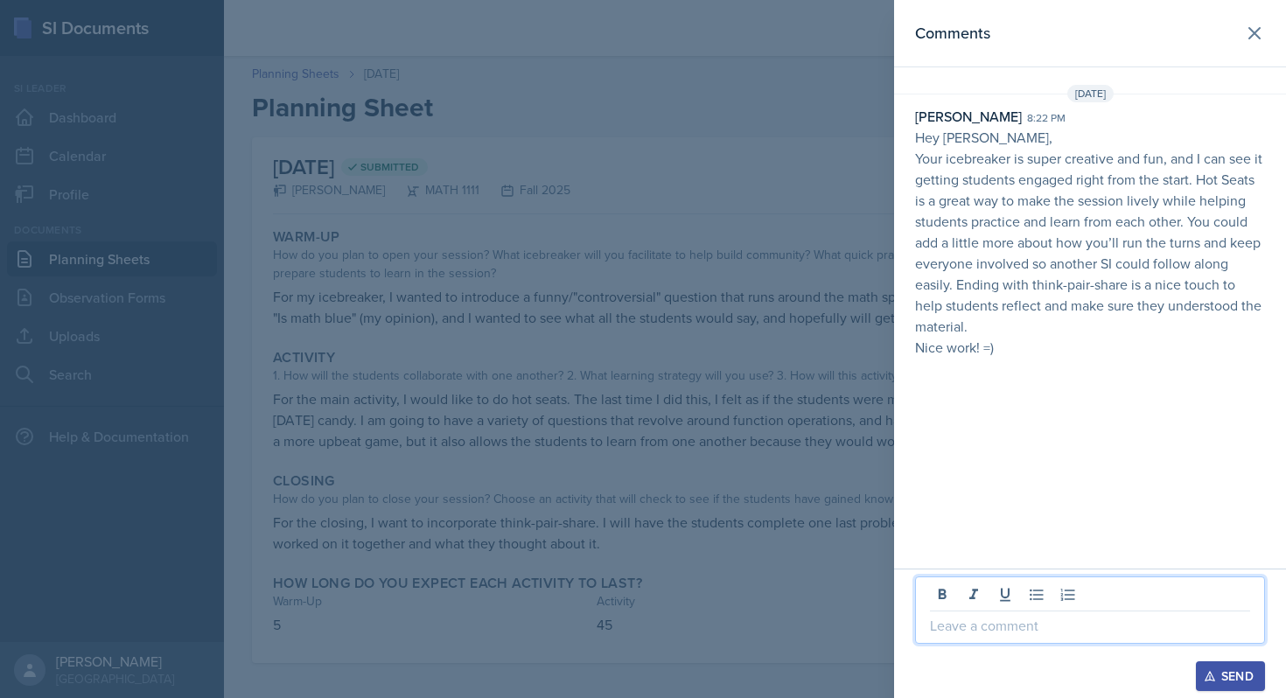
click at [1064, 624] on p at bounding box center [1090, 625] width 320 height 21
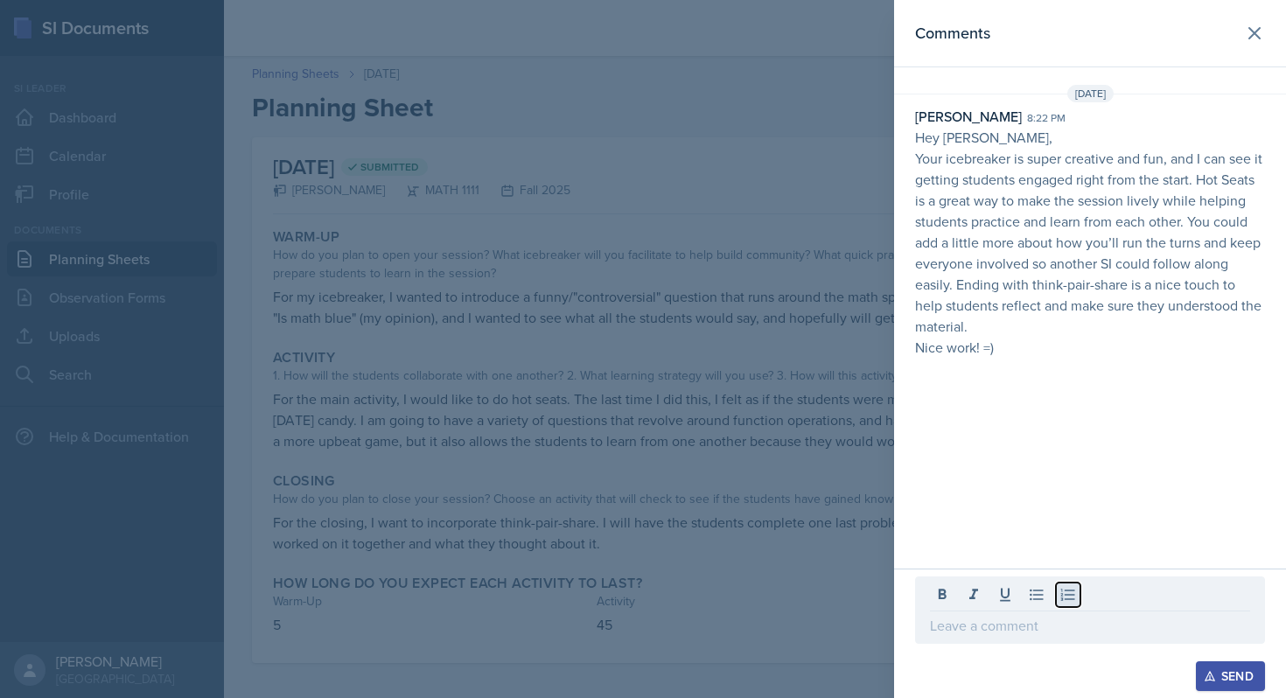
click at [1074, 606] on button at bounding box center [1068, 595] width 24 height 24
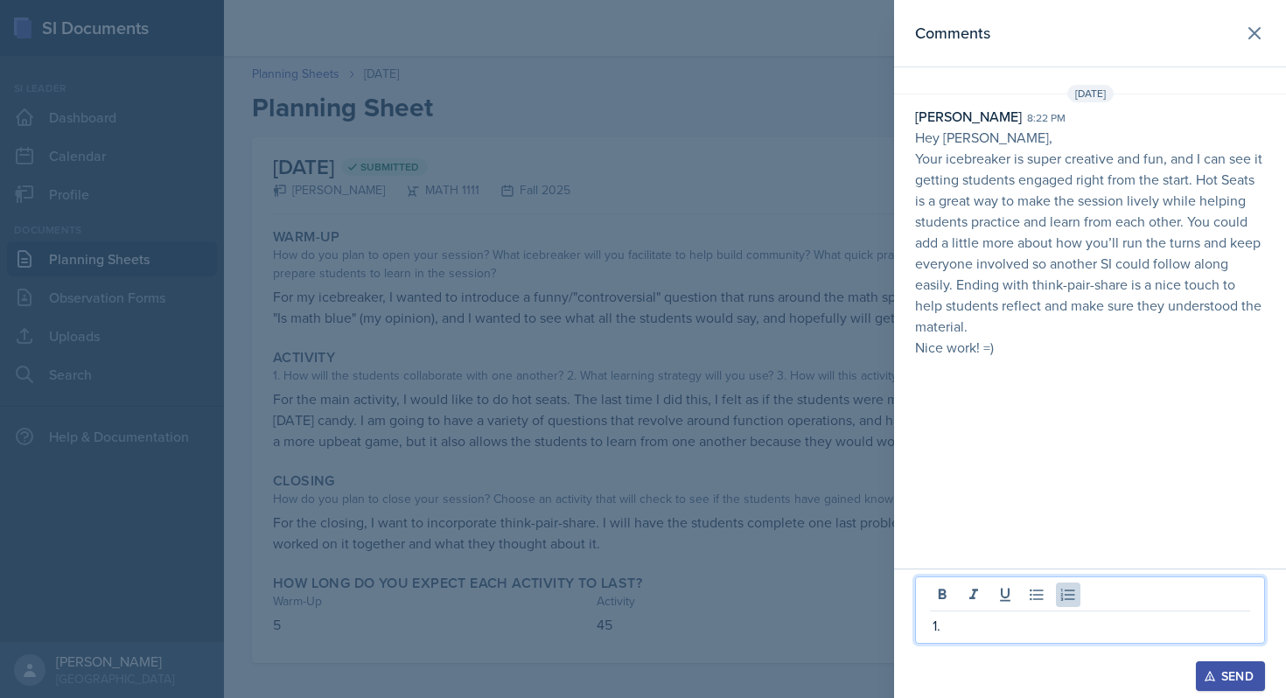
click at [1037, 629] on p at bounding box center [1097, 625] width 306 height 21
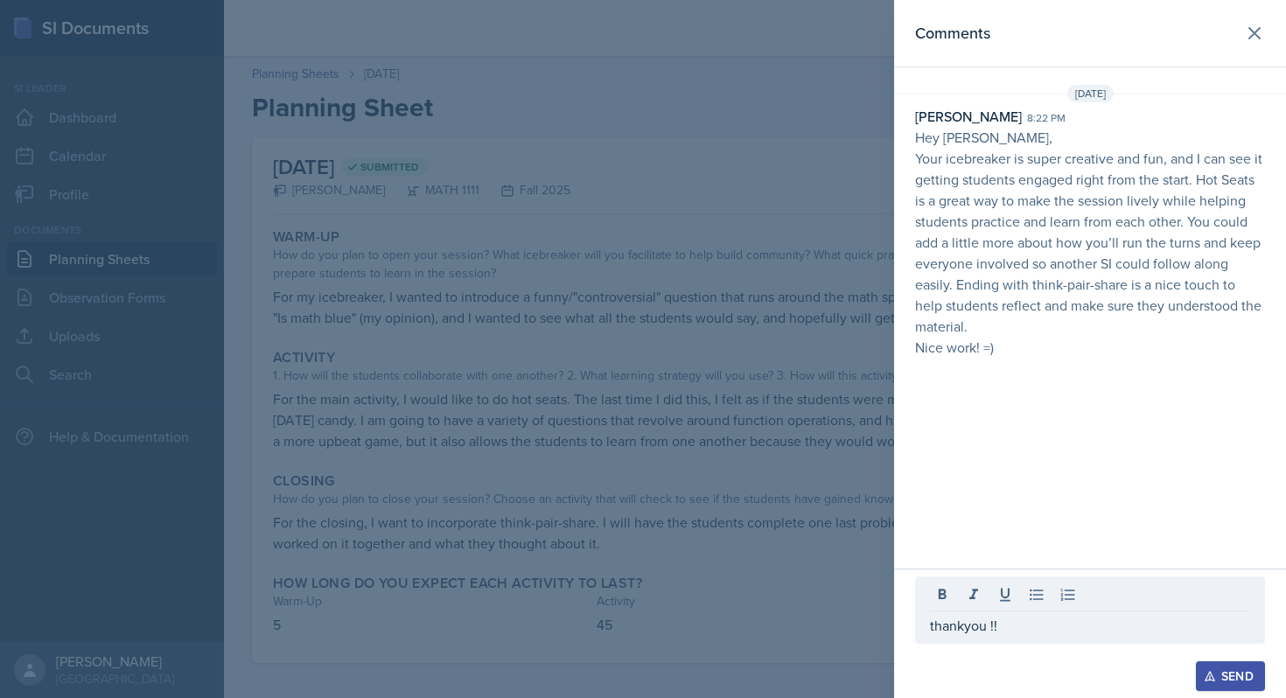
click at [1221, 660] on div at bounding box center [1090, 652] width 350 height 17
click at [1232, 680] on div "Send" at bounding box center [1230, 676] width 46 height 14
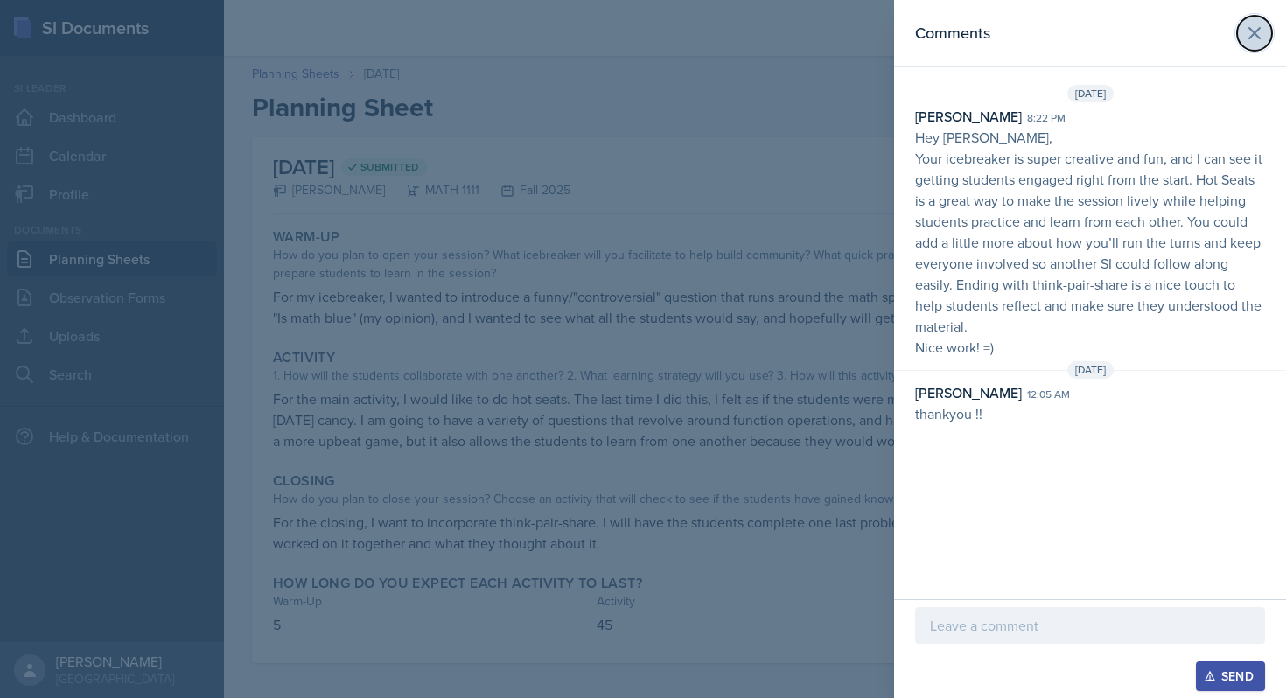
click at [1251, 36] on icon at bounding box center [1254, 33] width 10 height 10
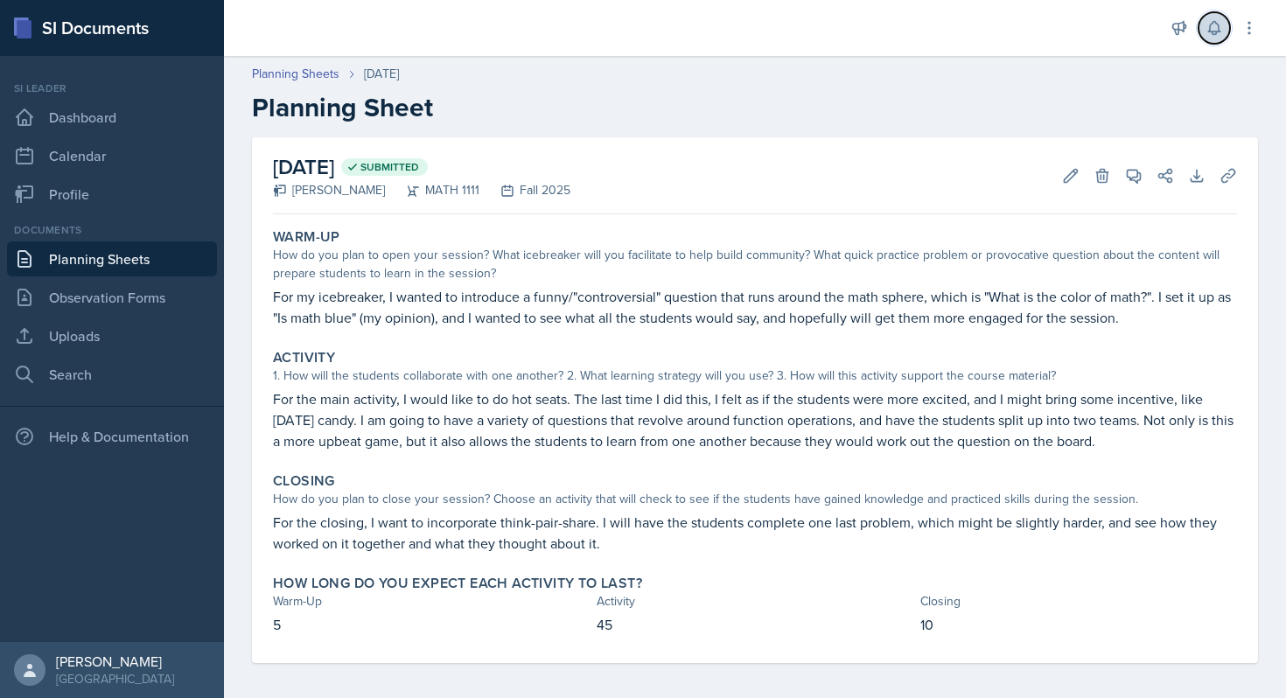
click at [1221, 30] on icon at bounding box center [1214, 27] width 17 height 17
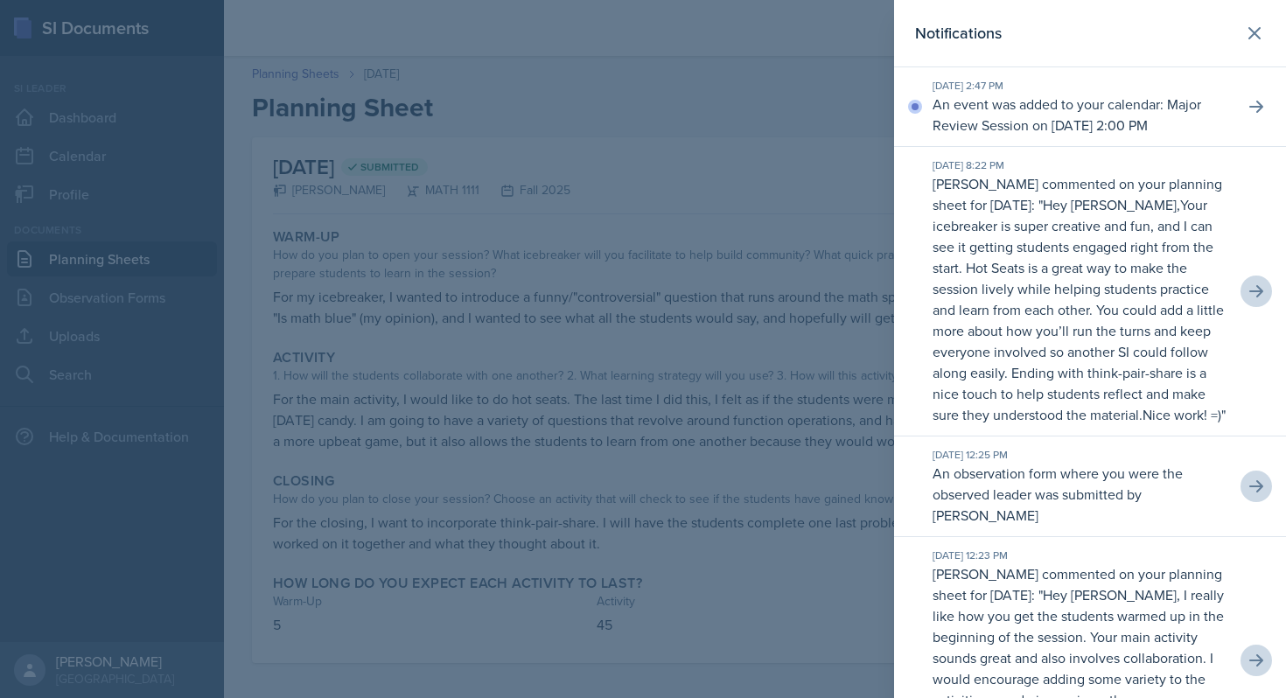
click at [1273, 138] on div "[DATE] 2:47 PM An event was added to your calendar: Major Review Session on [DA…" at bounding box center [1090, 107] width 392 height 80
click at [1268, 122] on div "[DATE] 2:47 PM An event was added to your calendar: Major Review Session on [DA…" at bounding box center [1090, 107] width 392 height 80
click at [1268, 105] on button at bounding box center [1256, 106] width 31 height 31
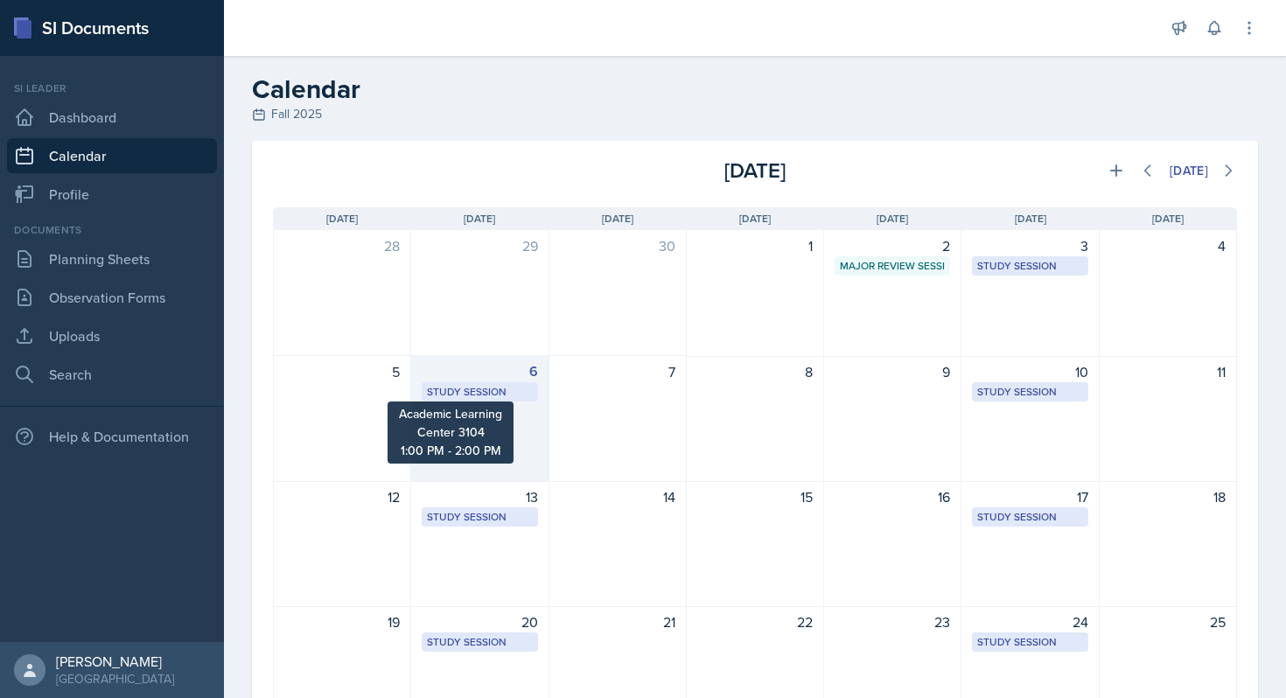
click at [492, 392] on div "Study Session" at bounding box center [479, 392] width 105 height 16
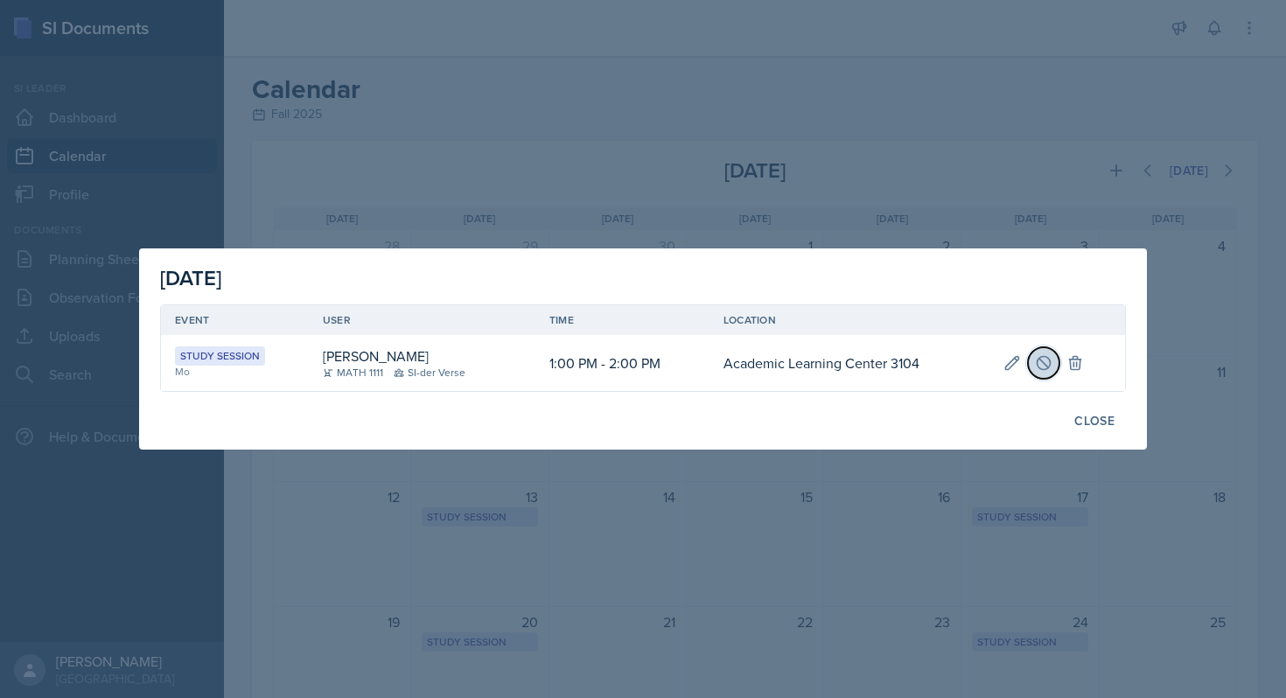
click at [1045, 360] on icon at bounding box center [1043, 362] width 17 height 17
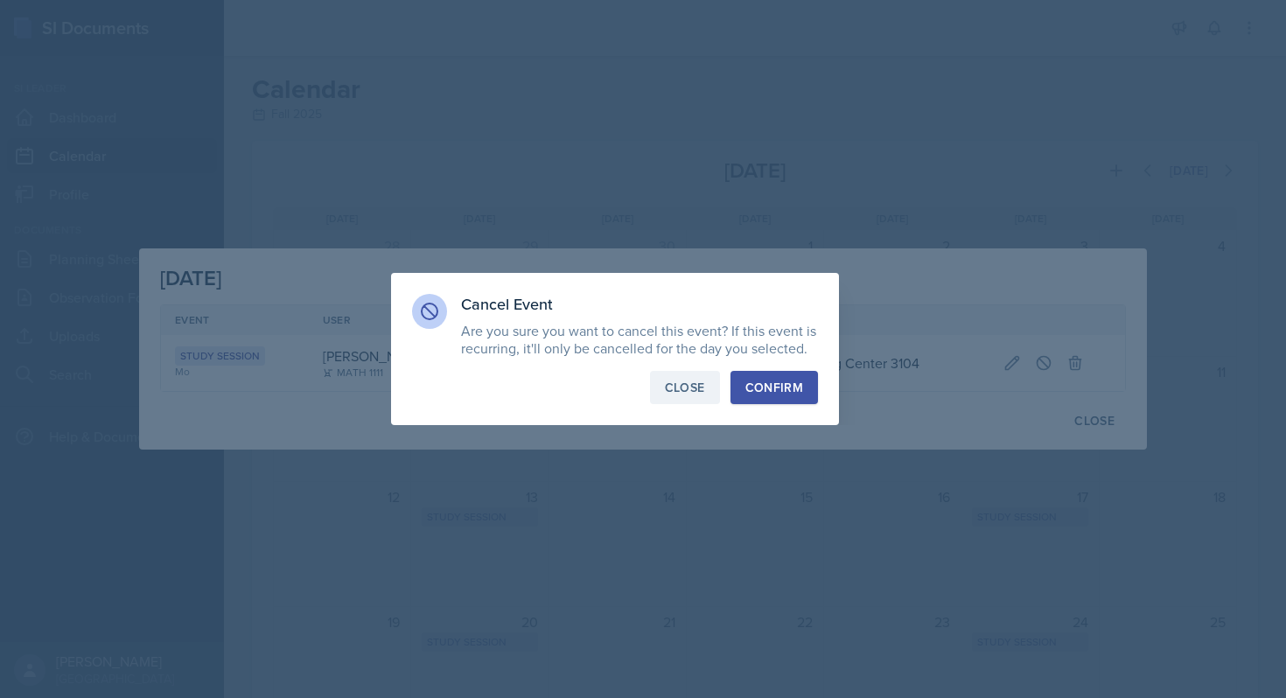
click at [677, 393] on div "Close" at bounding box center [685, 387] width 40 height 17
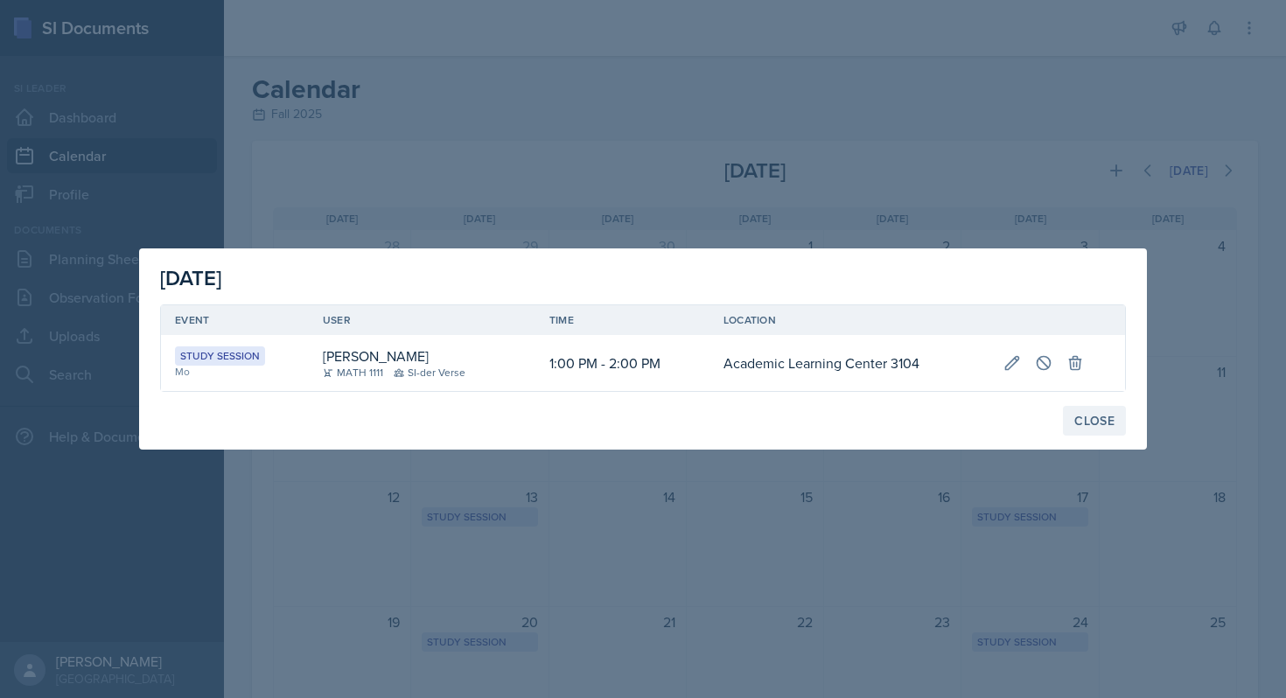
click at [1110, 424] on div "Close" at bounding box center [1094, 421] width 40 height 14
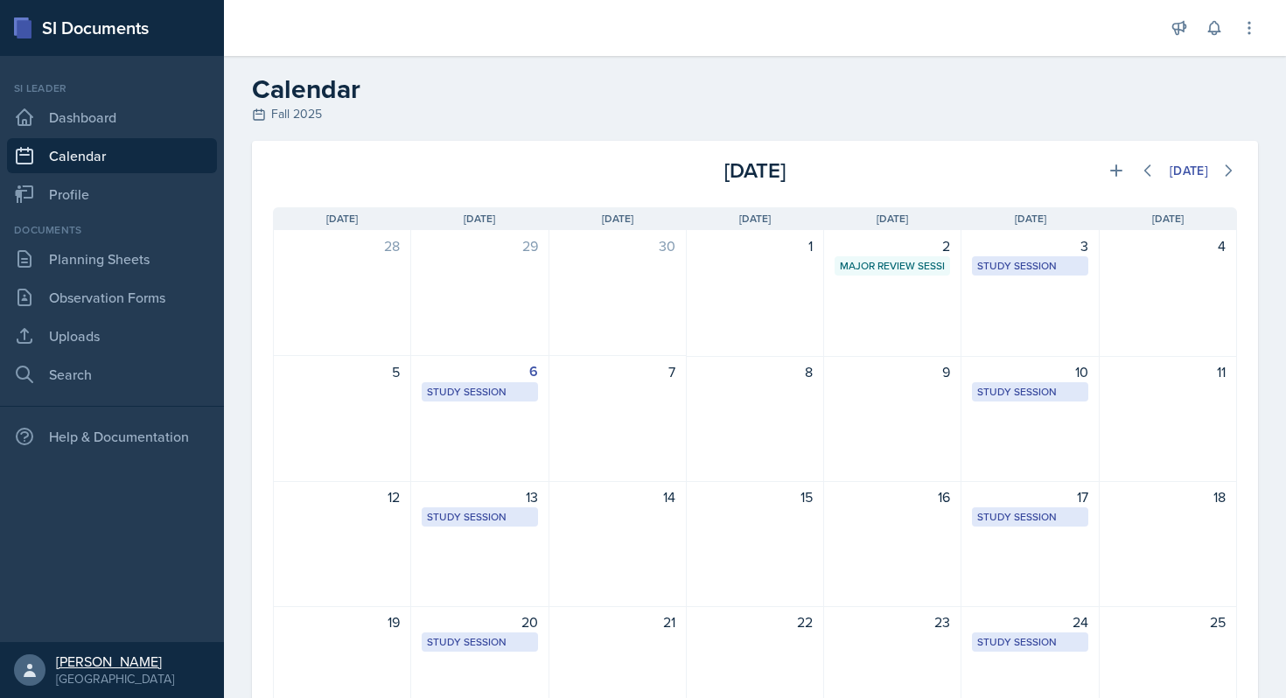
click at [53, 667] on link "[PERSON_NAME] [GEOGRAPHIC_DATA]" at bounding box center [112, 670] width 224 height 56
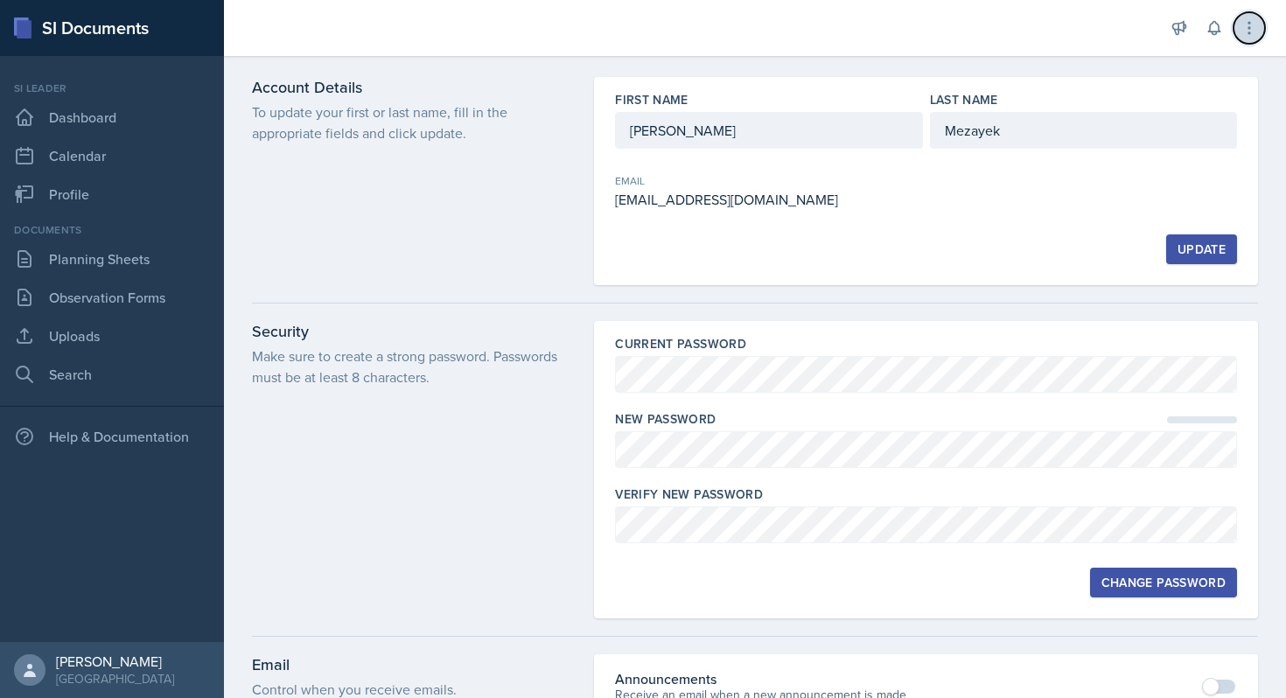
click at [1246, 16] on button at bounding box center [1249, 27] width 31 height 31
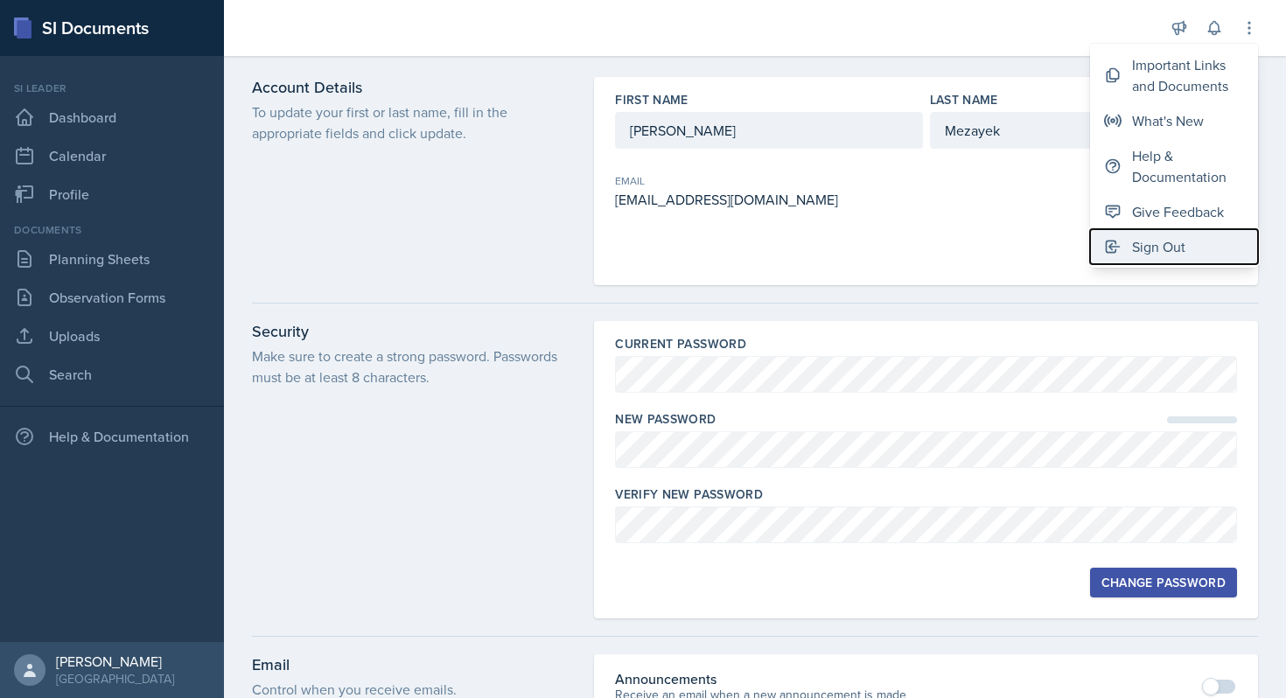
click at [1138, 236] on div "Sign Out" at bounding box center [1158, 246] width 53 height 21
